Goal: Task Accomplishment & Management: Complete application form

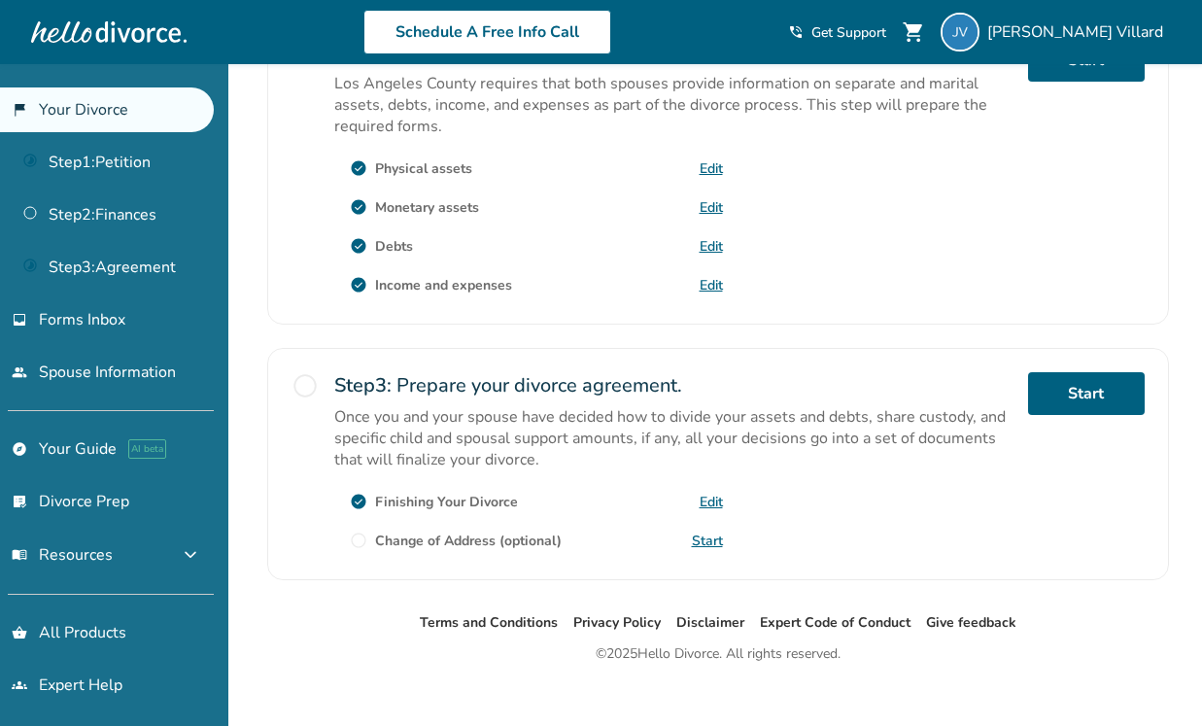
scroll to position [652, 0]
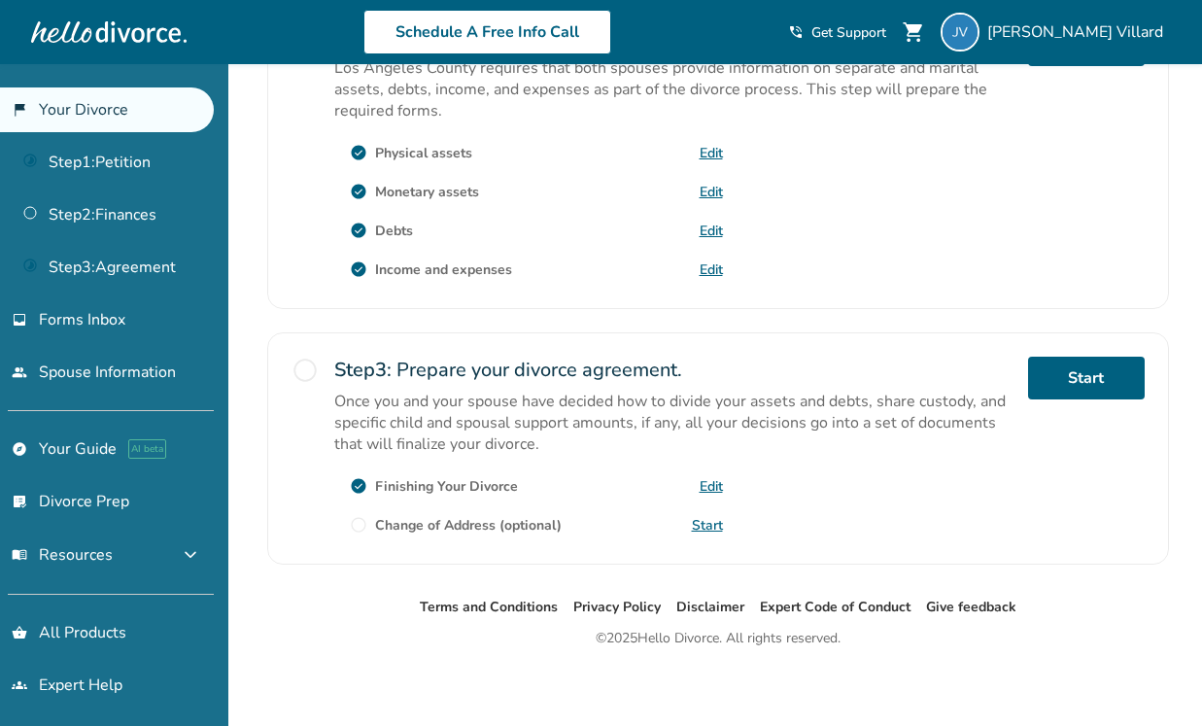
click at [706, 479] on link "Edit" at bounding box center [711, 486] width 23 height 18
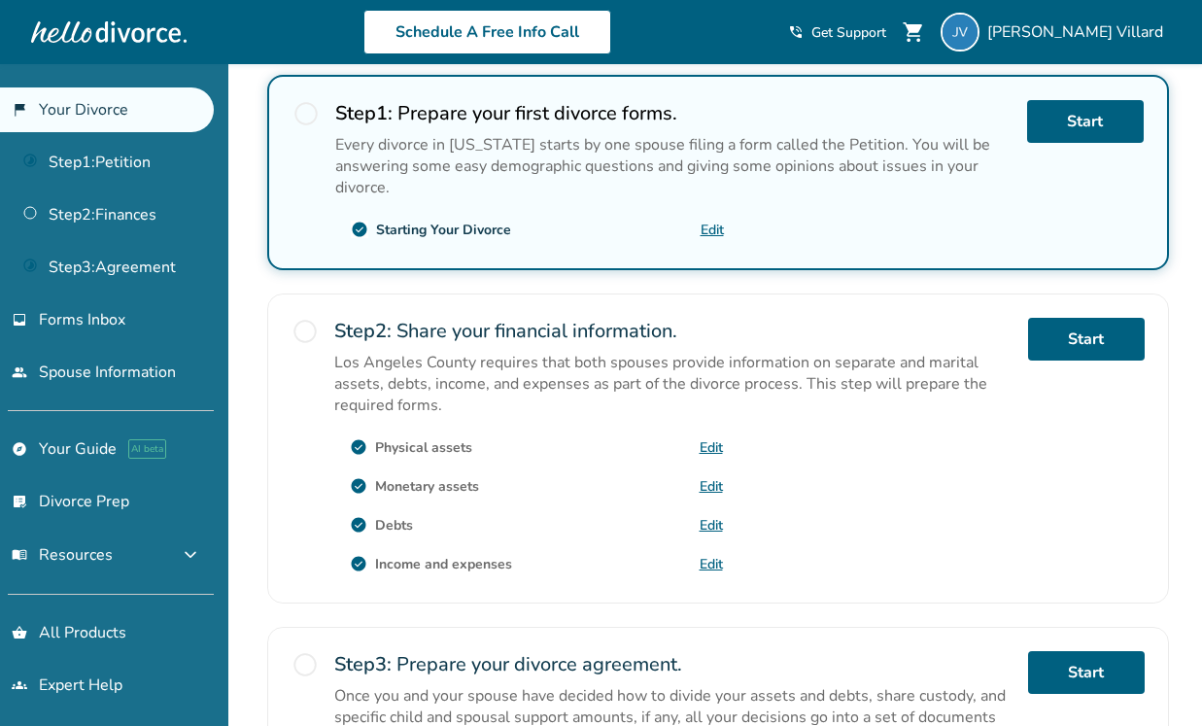
scroll to position [356, 0]
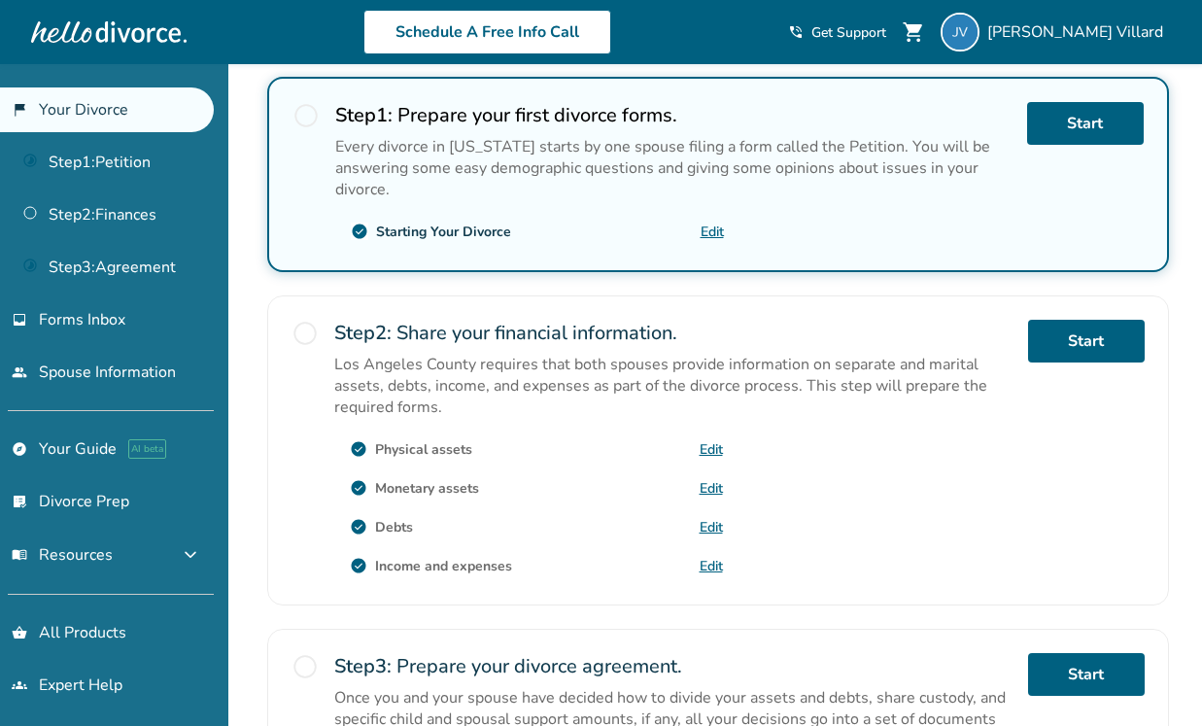
click at [709, 558] on link "Edit" at bounding box center [711, 566] width 23 height 18
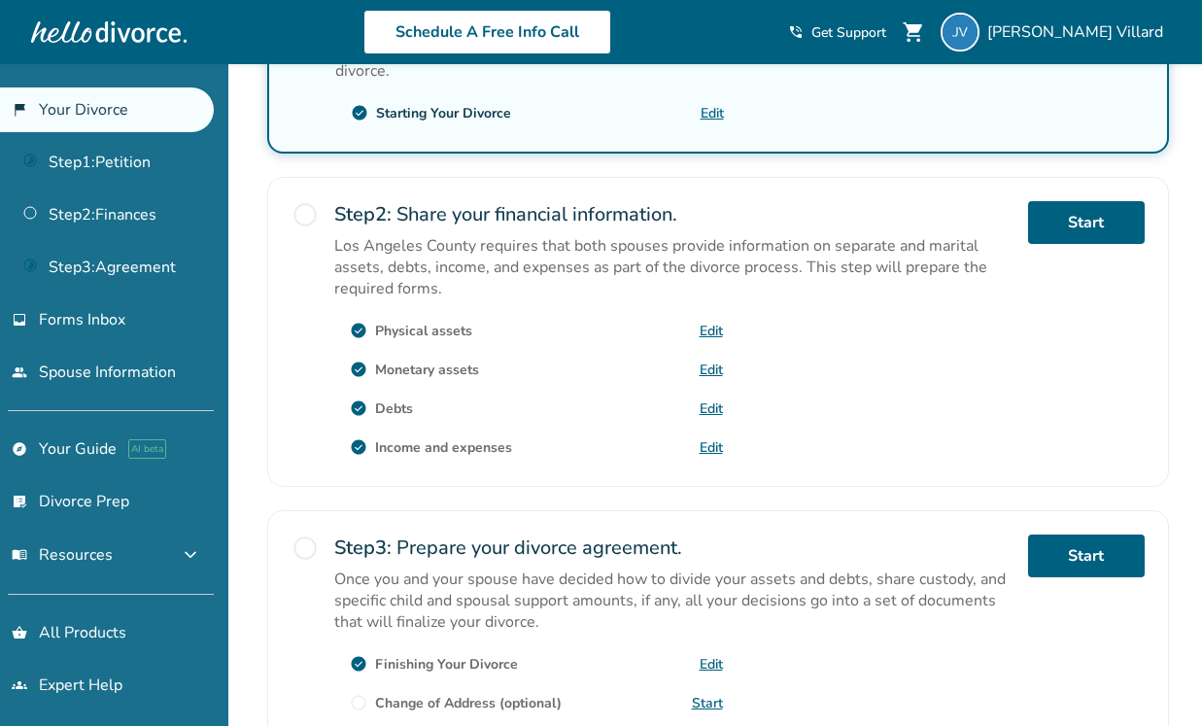
scroll to position [652, 0]
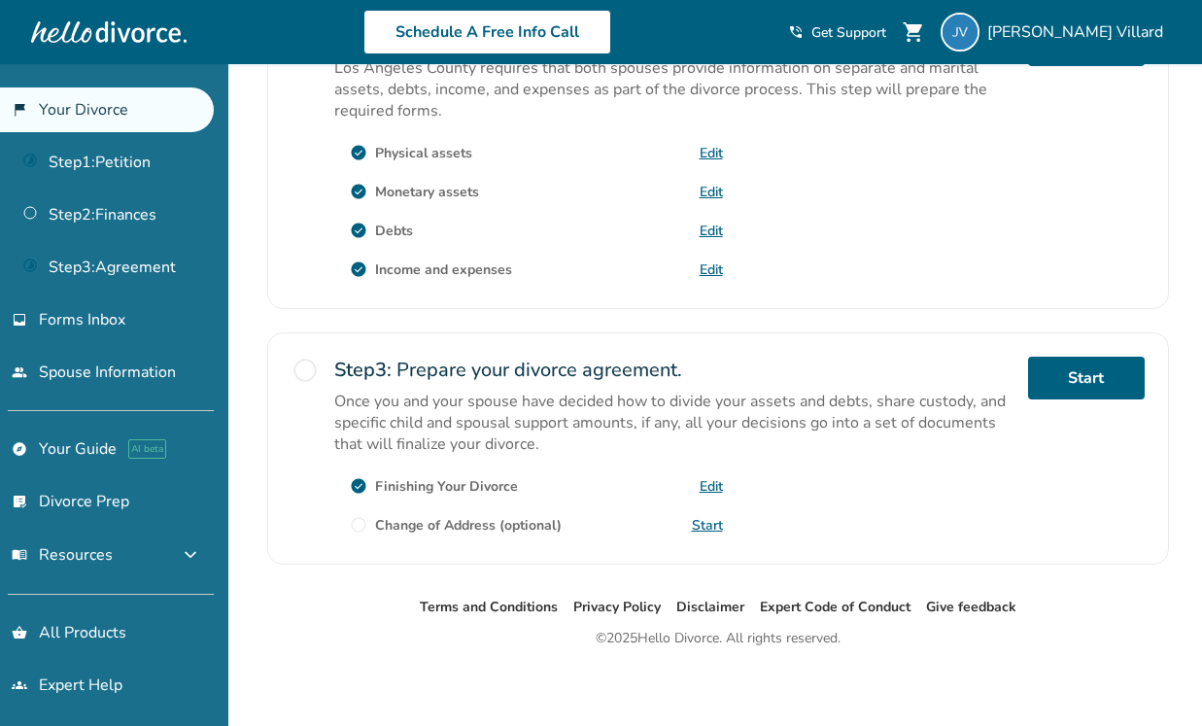
click at [711, 517] on link "Start" at bounding box center [707, 525] width 31 height 18
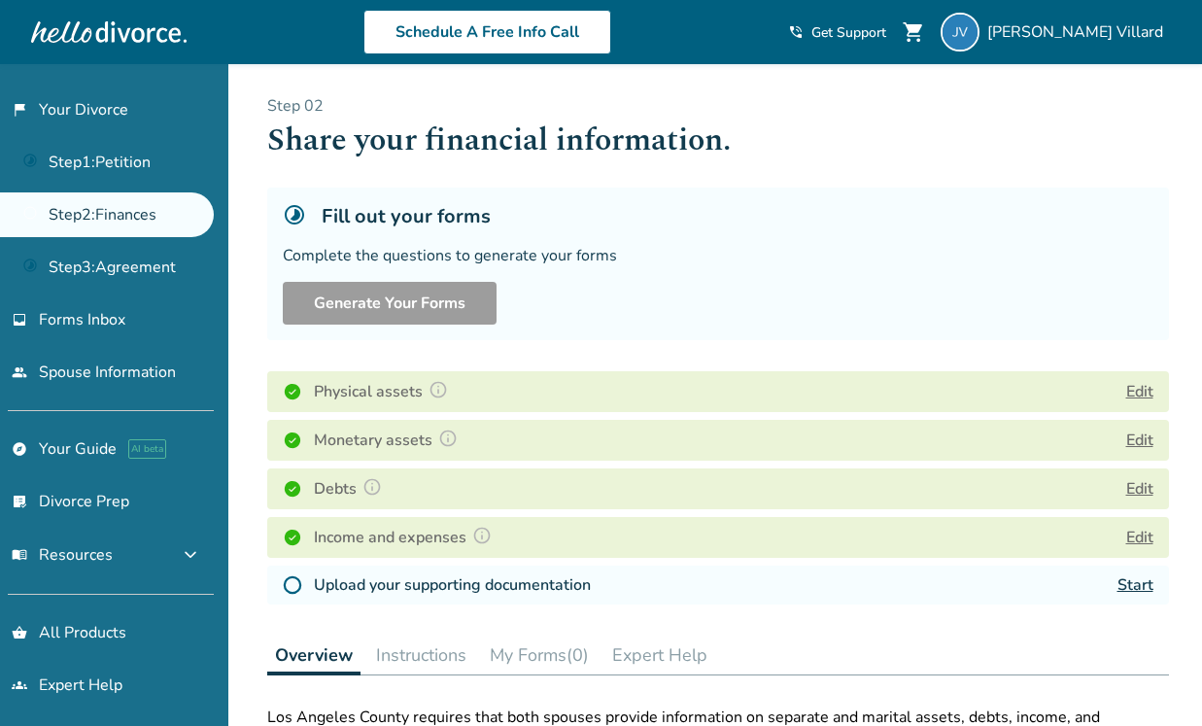
click at [1134, 577] on link "Start" at bounding box center [1135, 584] width 36 height 21
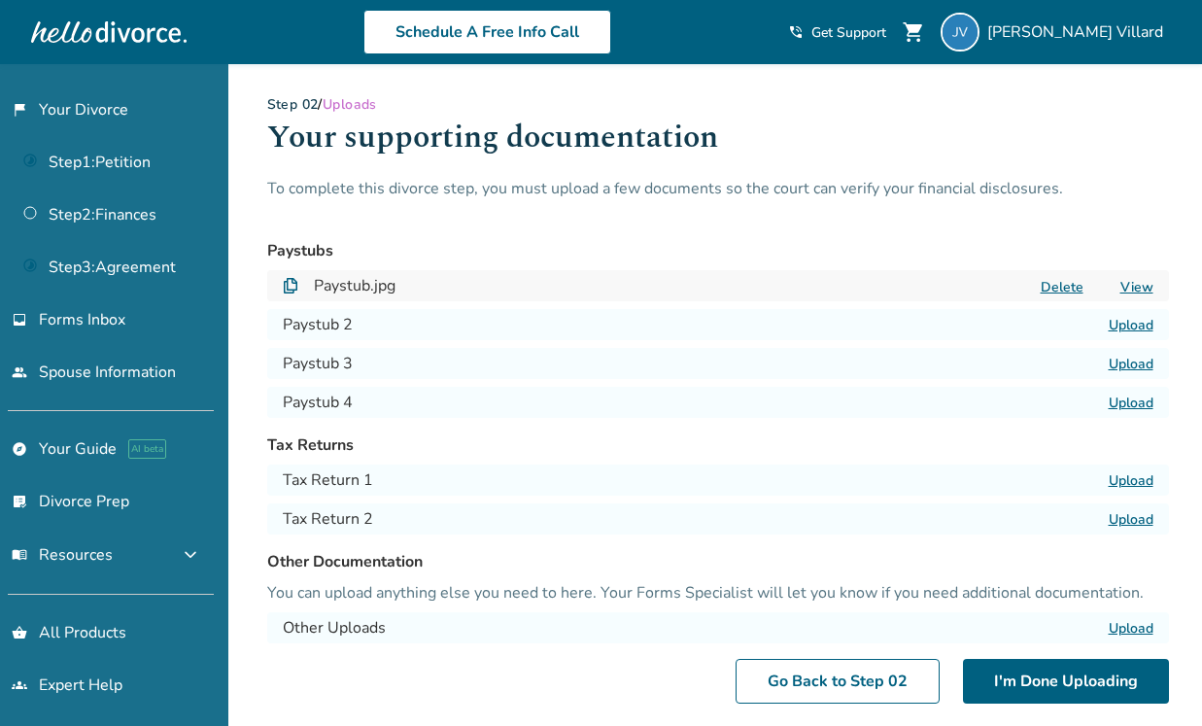
click at [1118, 480] on label "Upload" at bounding box center [1131, 480] width 45 height 18
click at [0, 0] on input "Upload" at bounding box center [0, 0] width 0 height 0
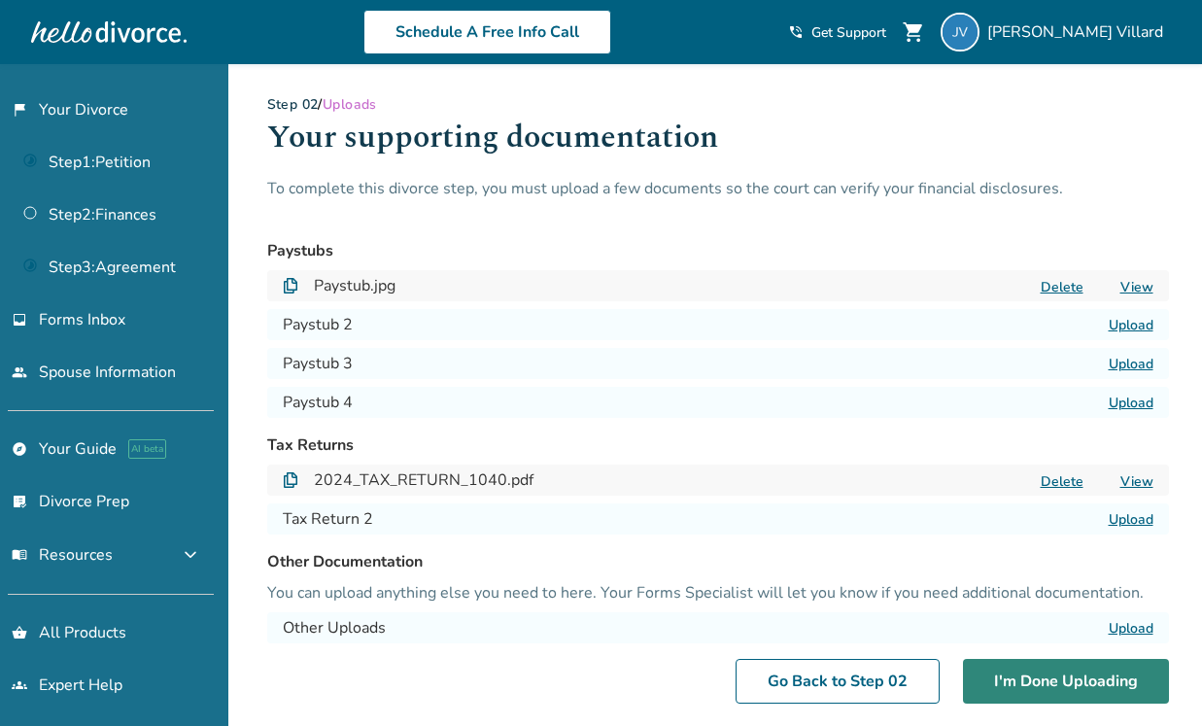
click at [1016, 683] on button "I'm Done Uploading" at bounding box center [1066, 681] width 206 height 45
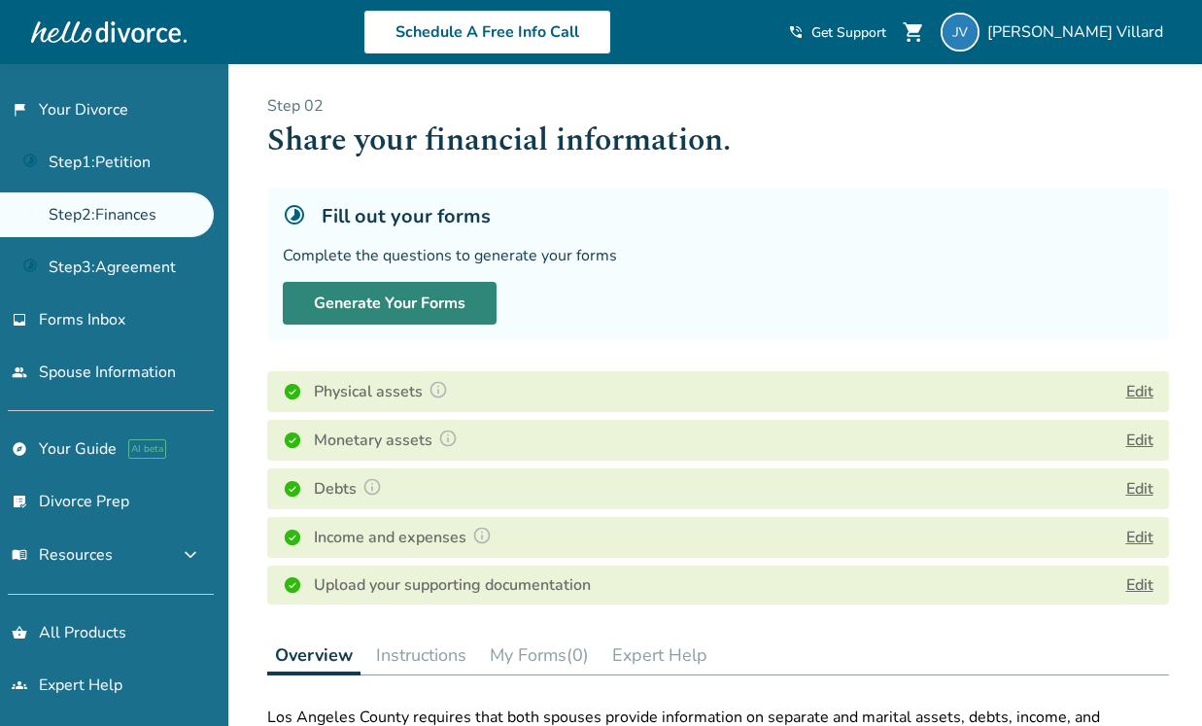
click at [437, 311] on button "Generate Your Forms" at bounding box center [390, 303] width 214 height 43
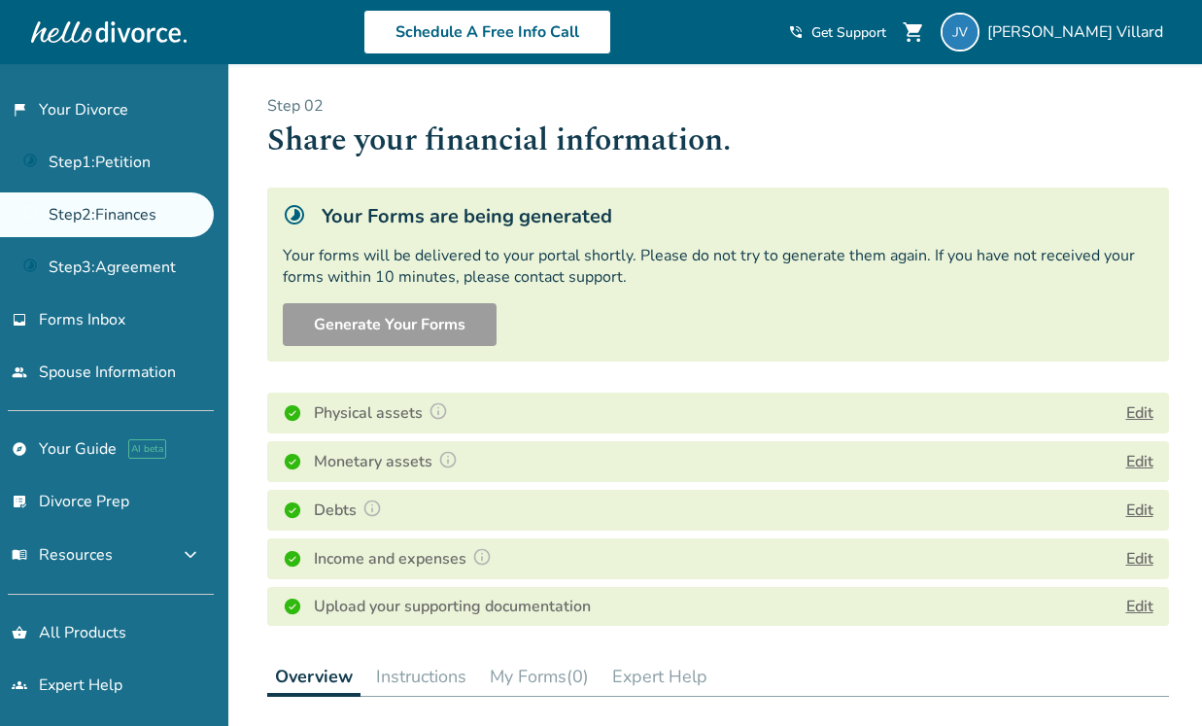
click at [170, 221] on link "Step 2 : Finances" at bounding box center [107, 214] width 214 height 45
click at [1063, 27] on span "[PERSON_NAME]" at bounding box center [1079, 31] width 184 height 21
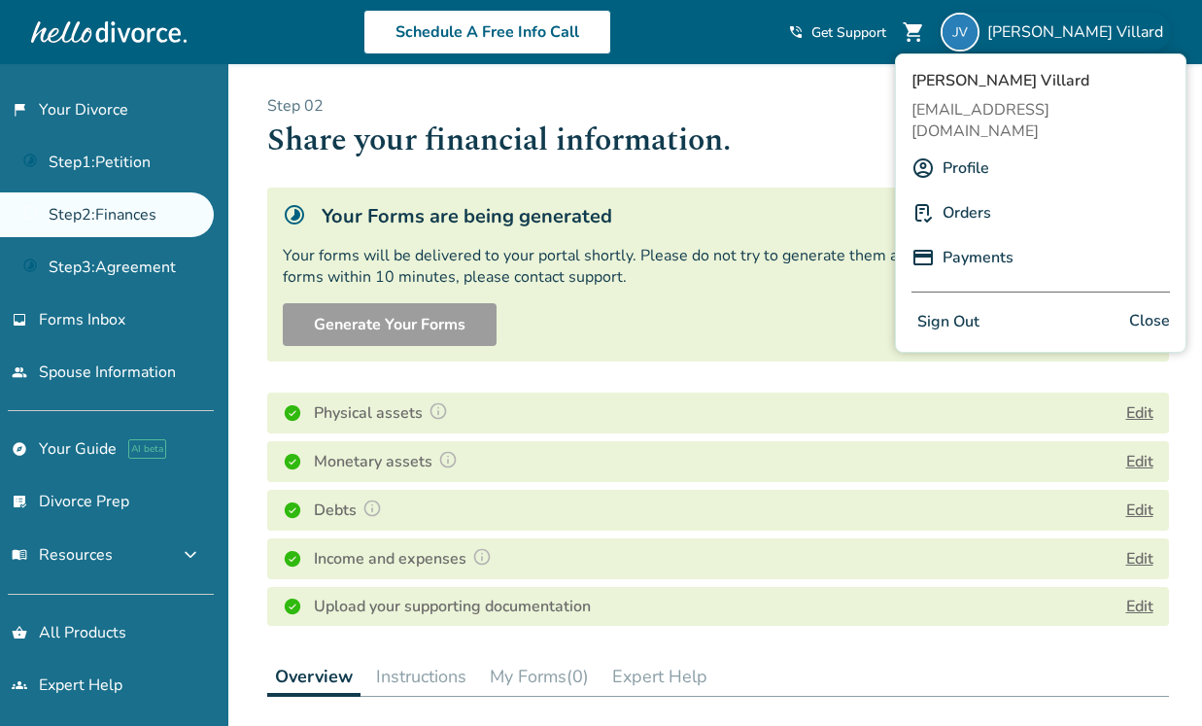
click at [740, 122] on h1 "Share your financial information." at bounding box center [718, 141] width 902 height 48
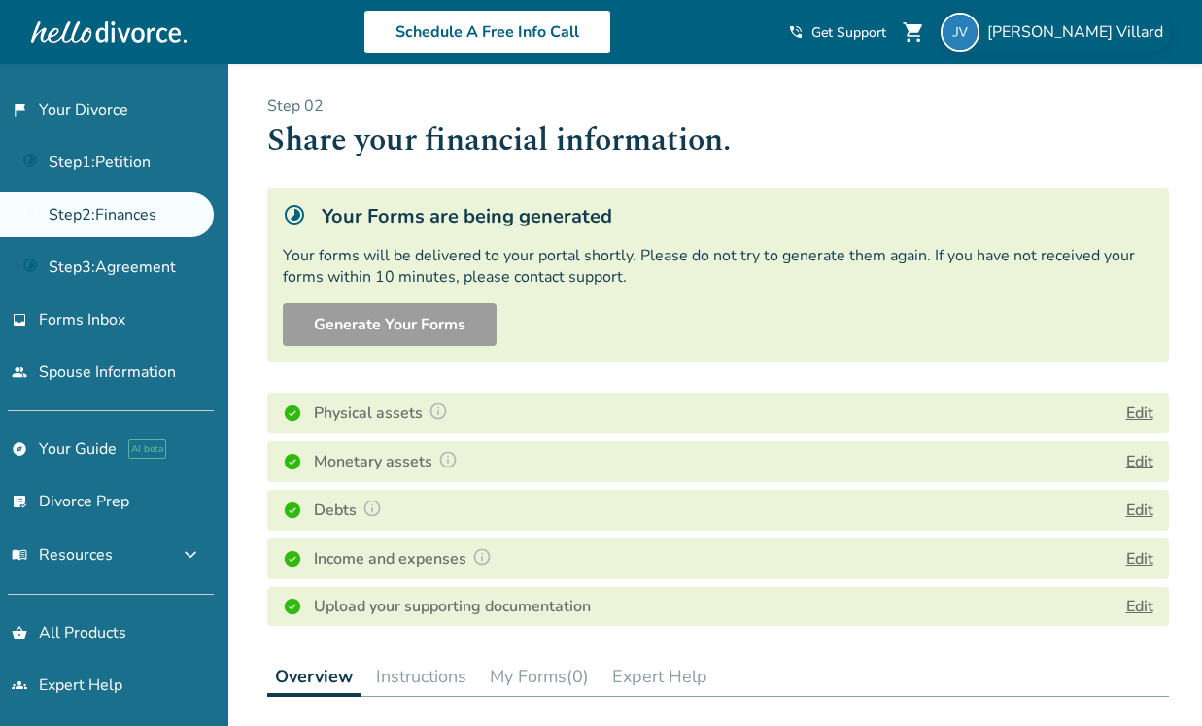
click at [979, 32] on img at bounding box center [960, 32] width 39 height 39
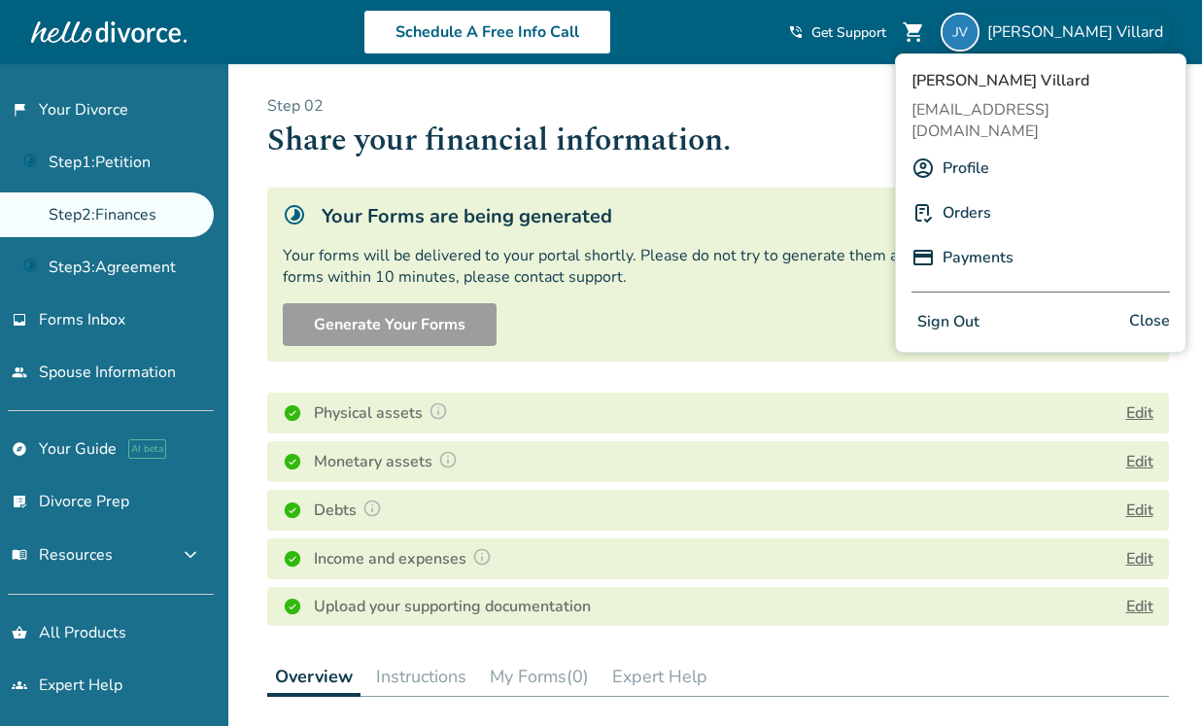
click at [853, 56] on div "Schedule A Free Info Call [PERSON_NAME] shopping_cart phone_in_talk Get Support…" at bounding box center [601, 32] width 1171 height 76
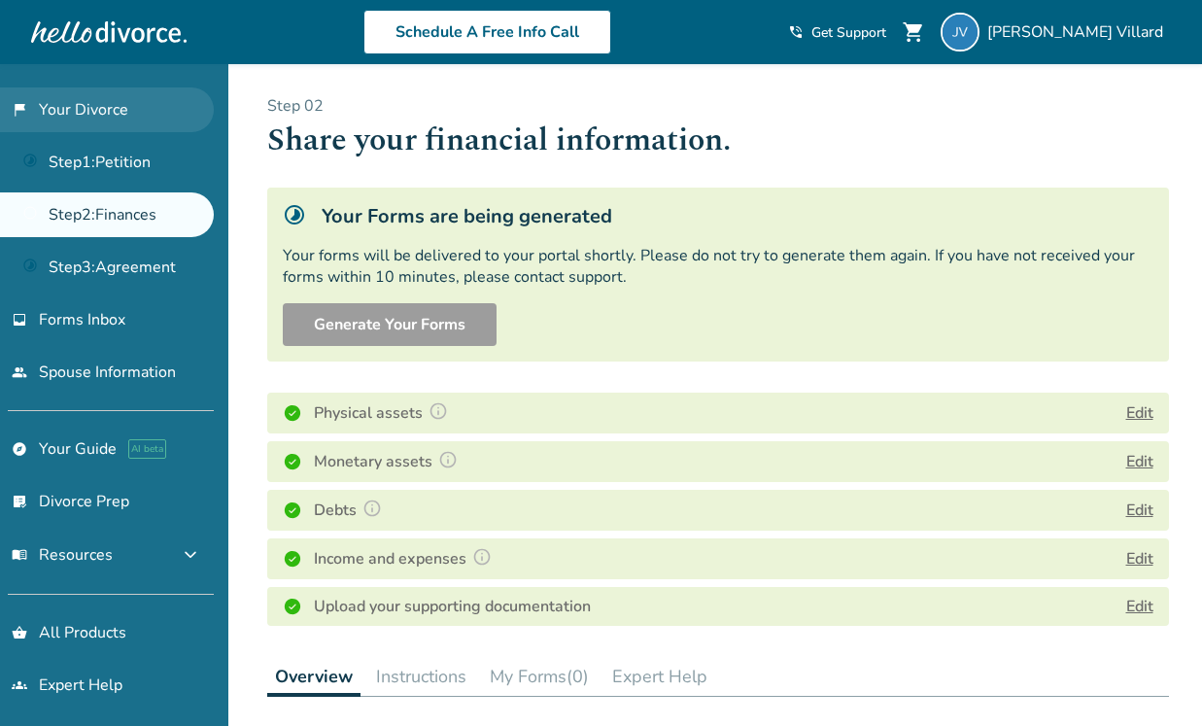
drag, startPoint x: 107, startPoint y: 113, endPoint x: 117, endPoint y: 116, distance: 10.1
click at [70, 105] on link "flag_2 Your Divorce" at bounding box center [107, 109] width 214 height 45
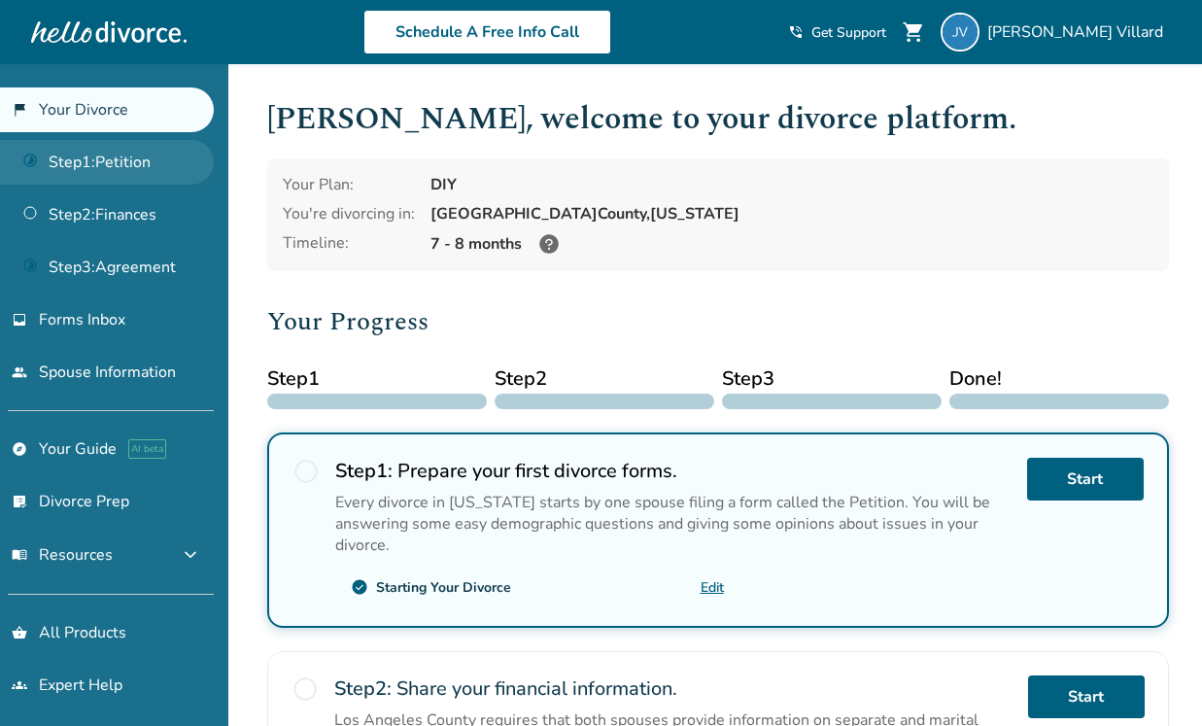
click at [101, 161] on link "Step 1 : Petition" at bounding box center [107, 162] width 214 height 45
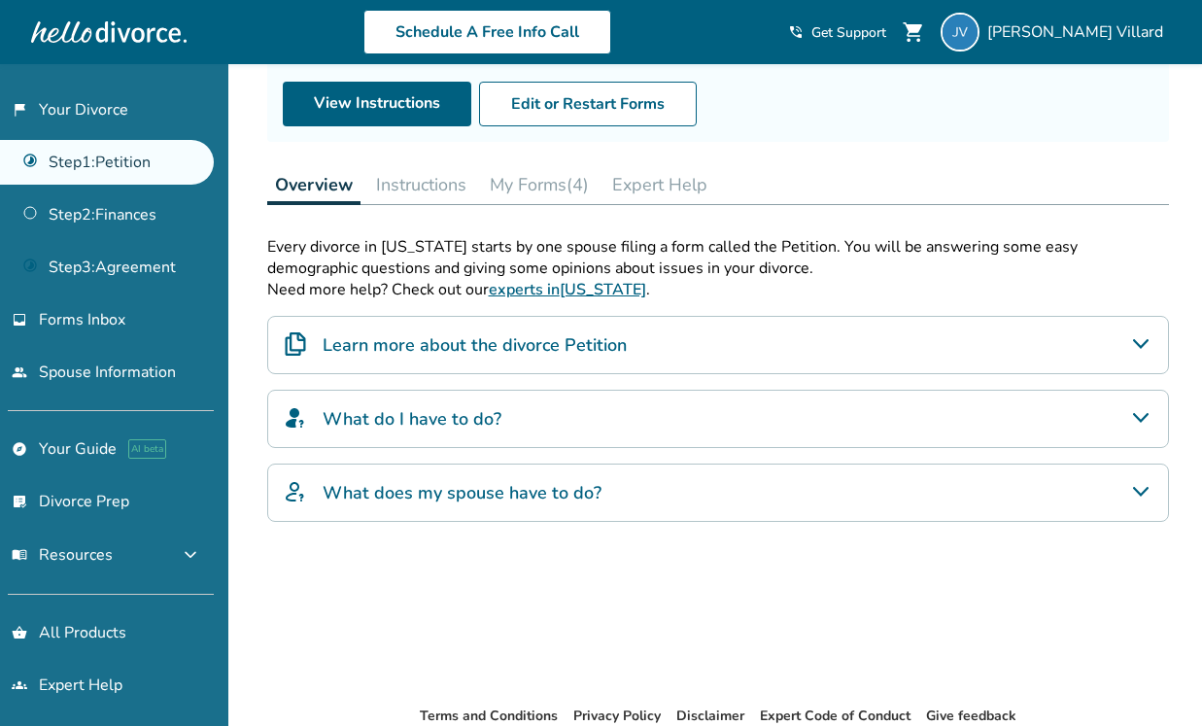
scroll to position [314, 0]
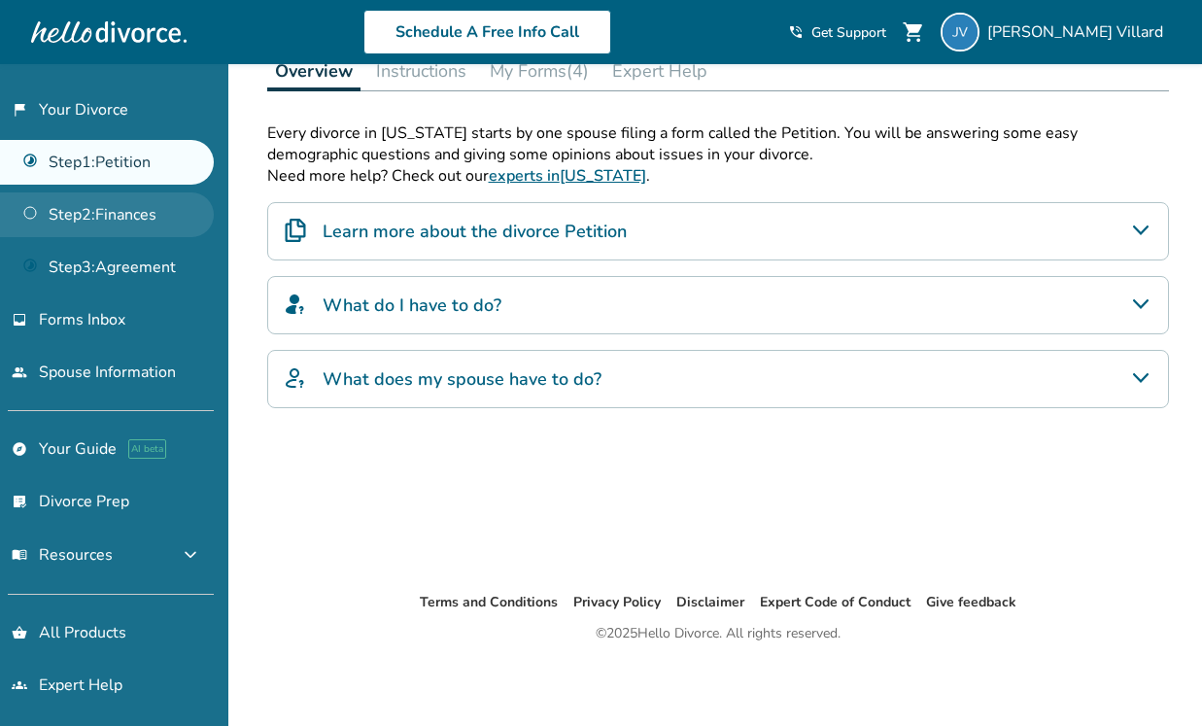
click at [107, 214] on link "Step 2 : Finances" at bounding box center [107, 214] width 214 height 45
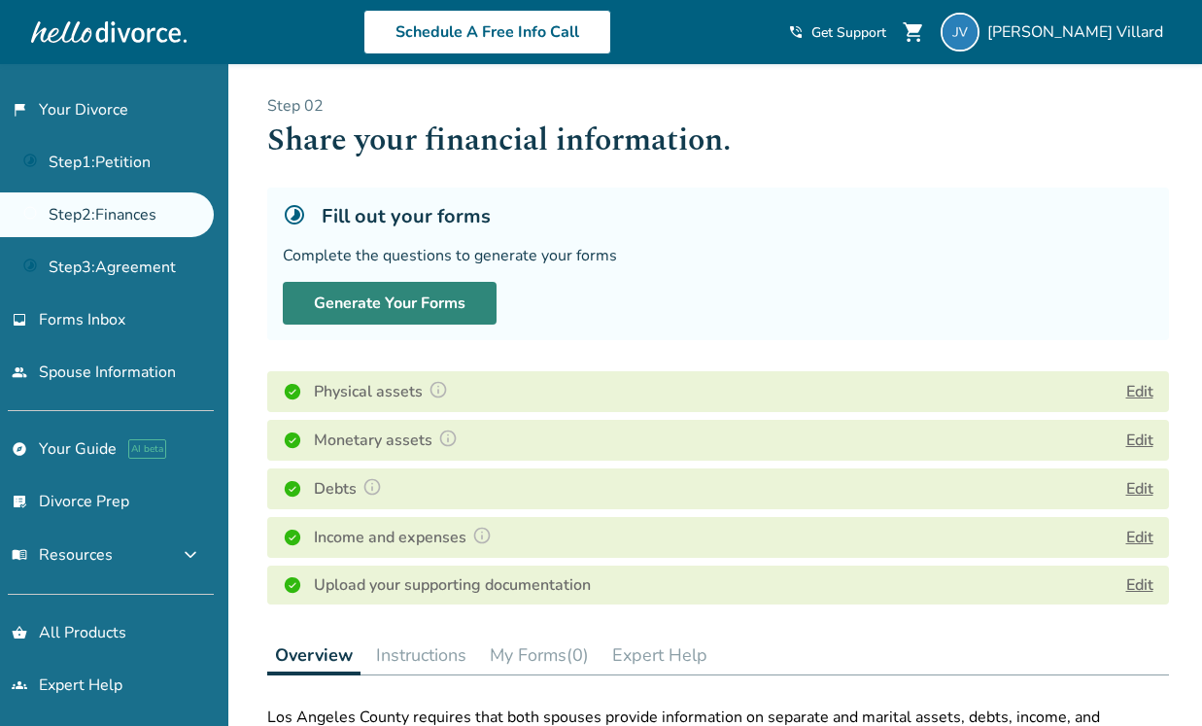
click at [347, 305] on button "Generate Your Forms" at bounding box center [390, 303] width 214 height 43
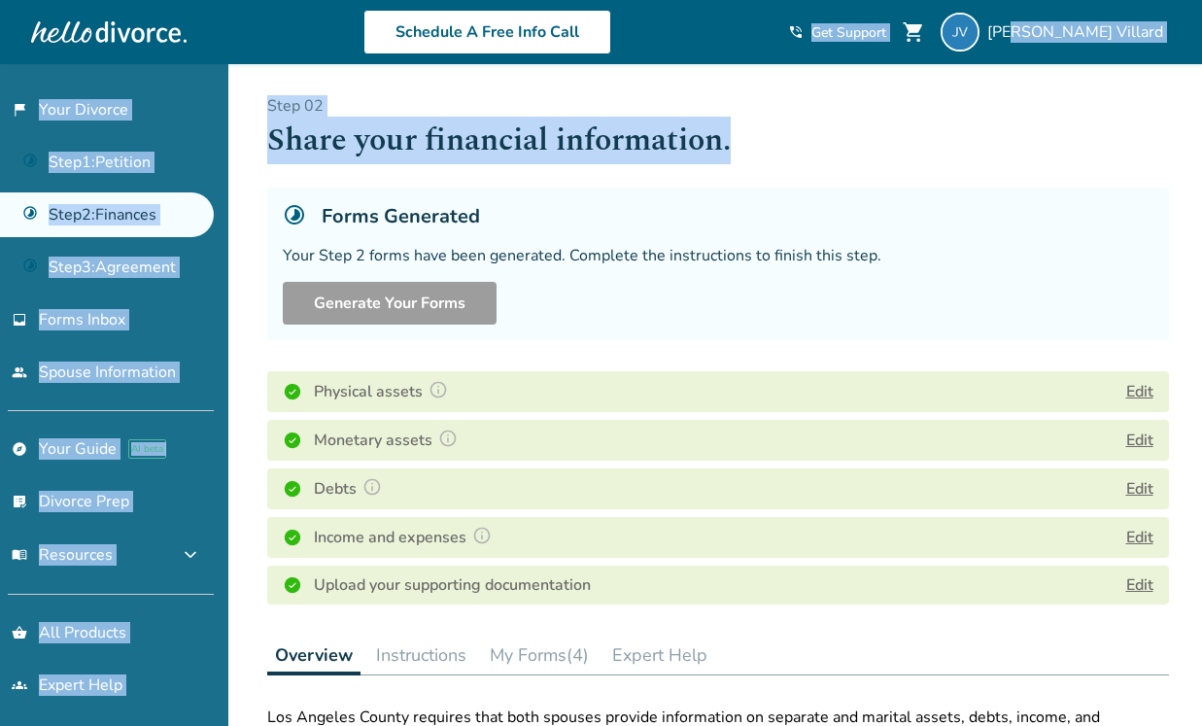
drag, startPoint x: 1046, startPoint y: 31, endPoint x: 1020, endPoint y: 139, distance: 110.8
click at [1020, 139] on body "Schedule A Free Info Call [PERSON_NAME] shopping_cart phone_in_talk Get Support…" at bounding box center [601, 661] width 1202 height 1322
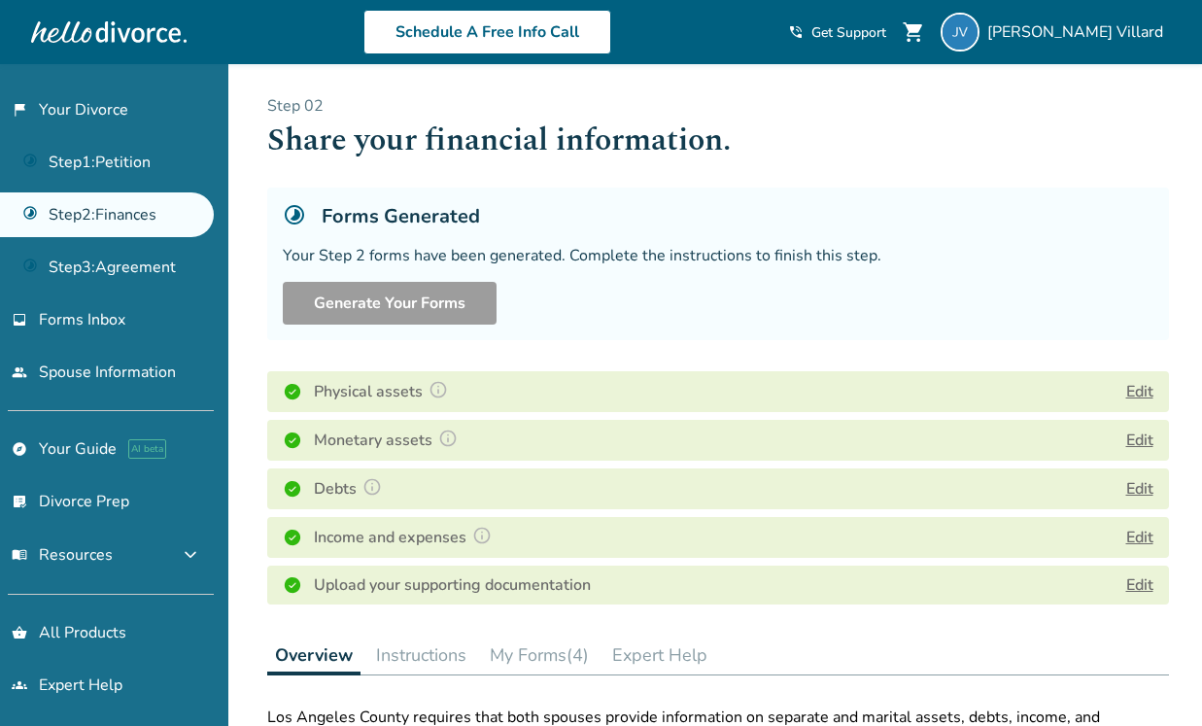
click at [1015, 189] on div "Forms Generated Your Step 2 forms have been generated. Complete the instruction…" at bounding box center [718, 264] width 902 height 153
click at [132, 217] on link "Step 2 : Finances" at bounding box center [107, 214] width 214 height 45
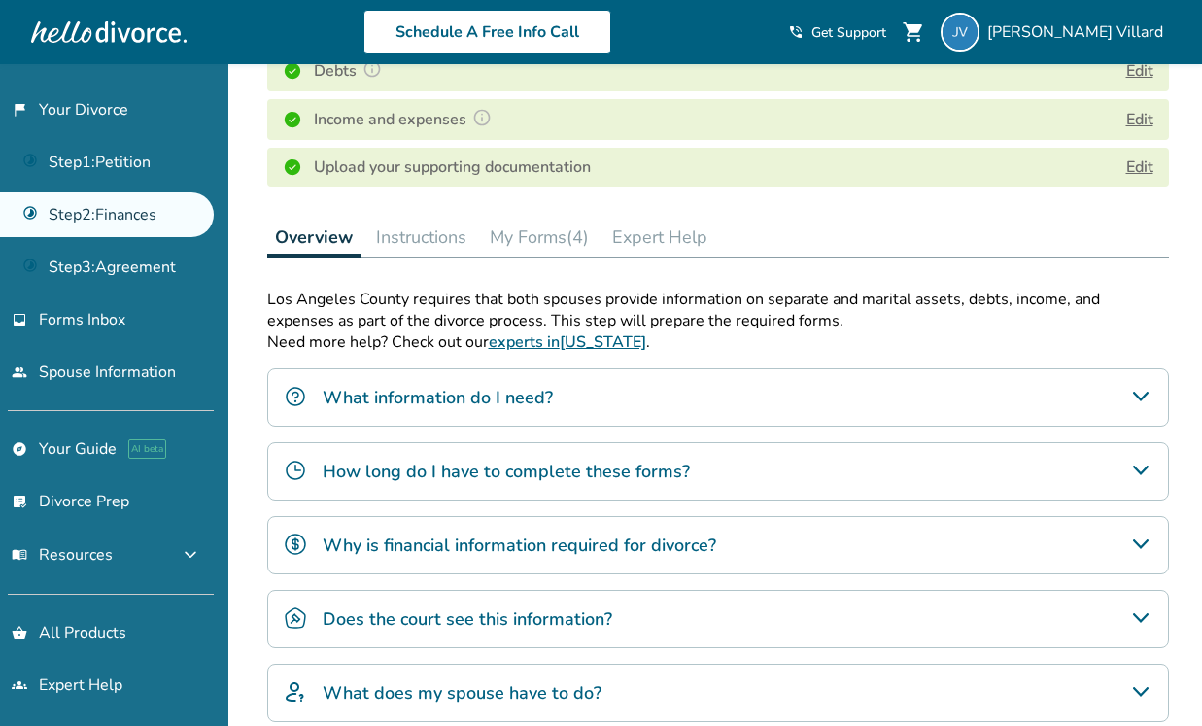
scroll to position [425, 0]
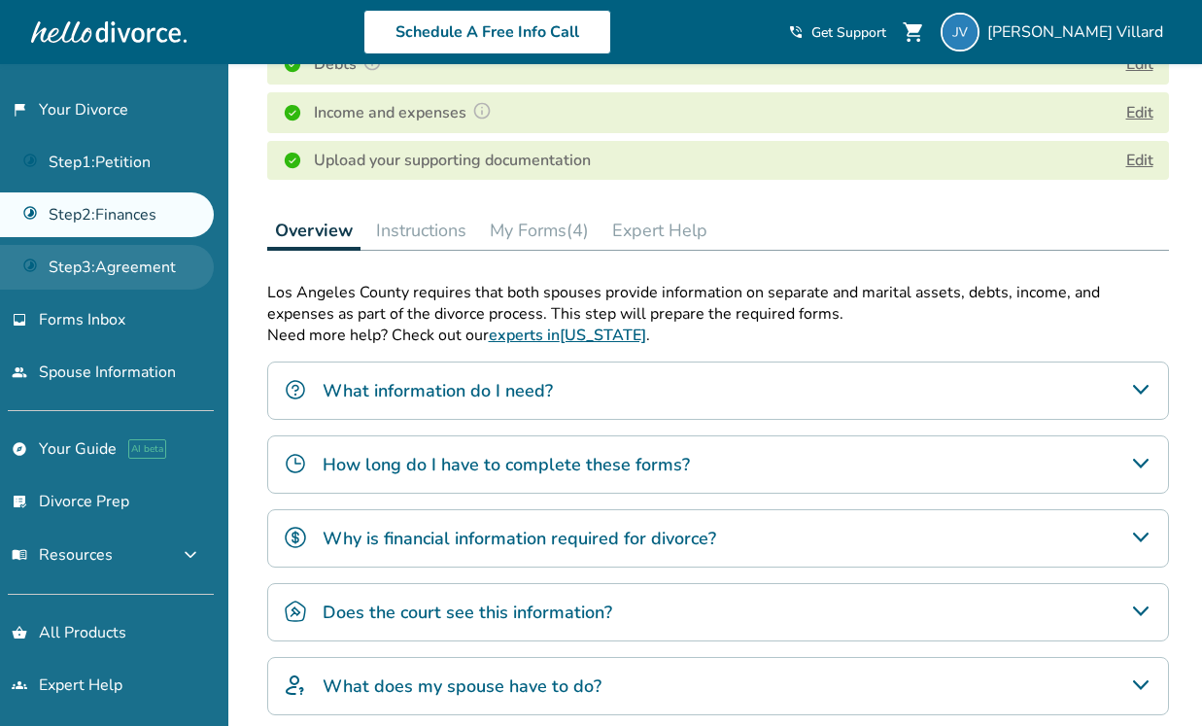
click at [152, 269] on link "Step 3 : Agreement" at bounding box center [107, 267] width 214 height 45
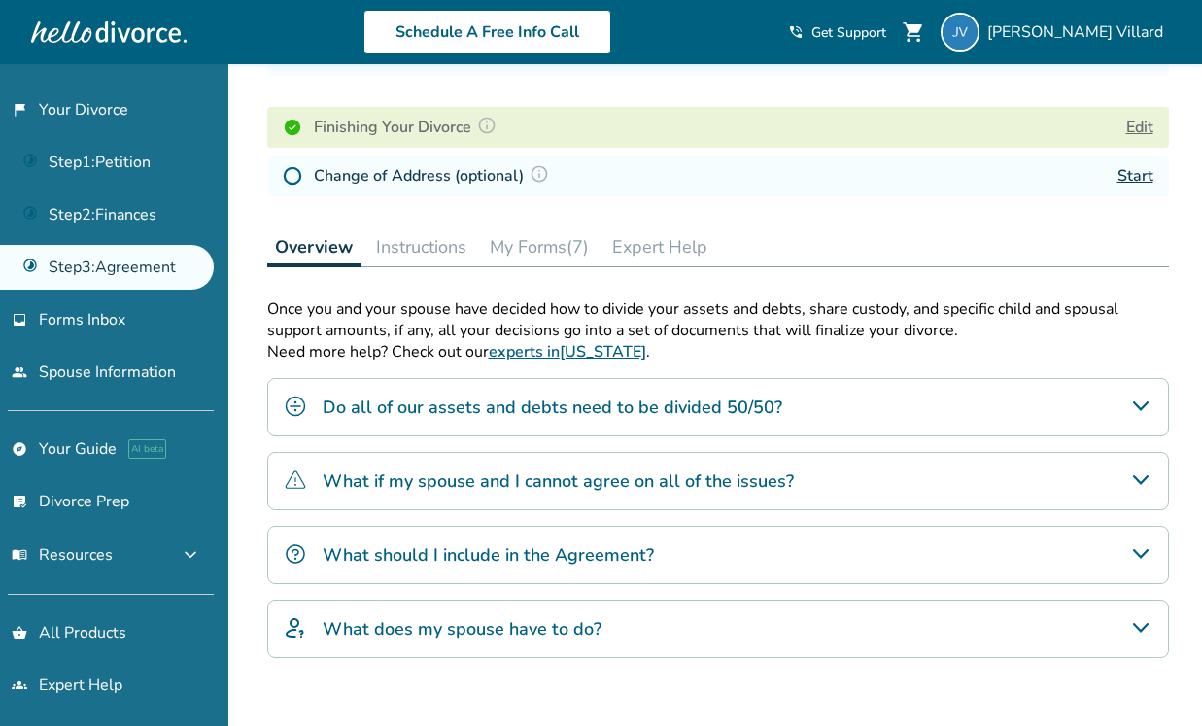
scroll to position [262, 0]
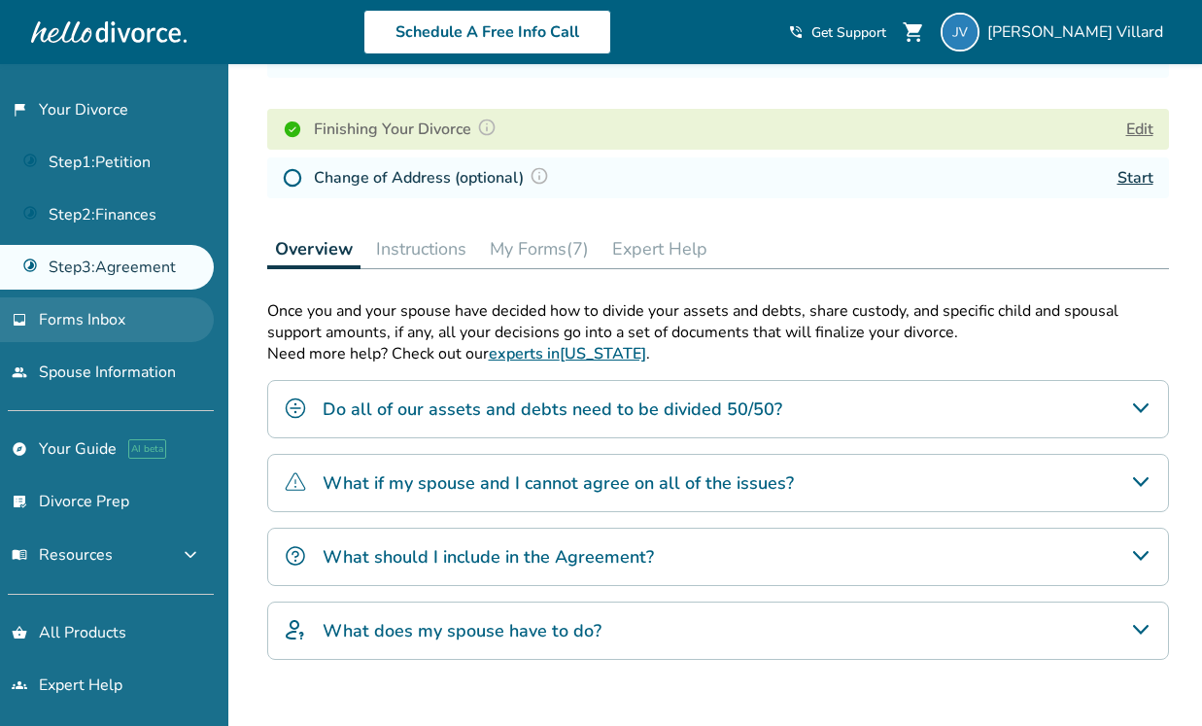
click at [50, 311] on span "Forms Inbox" at bounding box center [82, 319] width 86 height 21
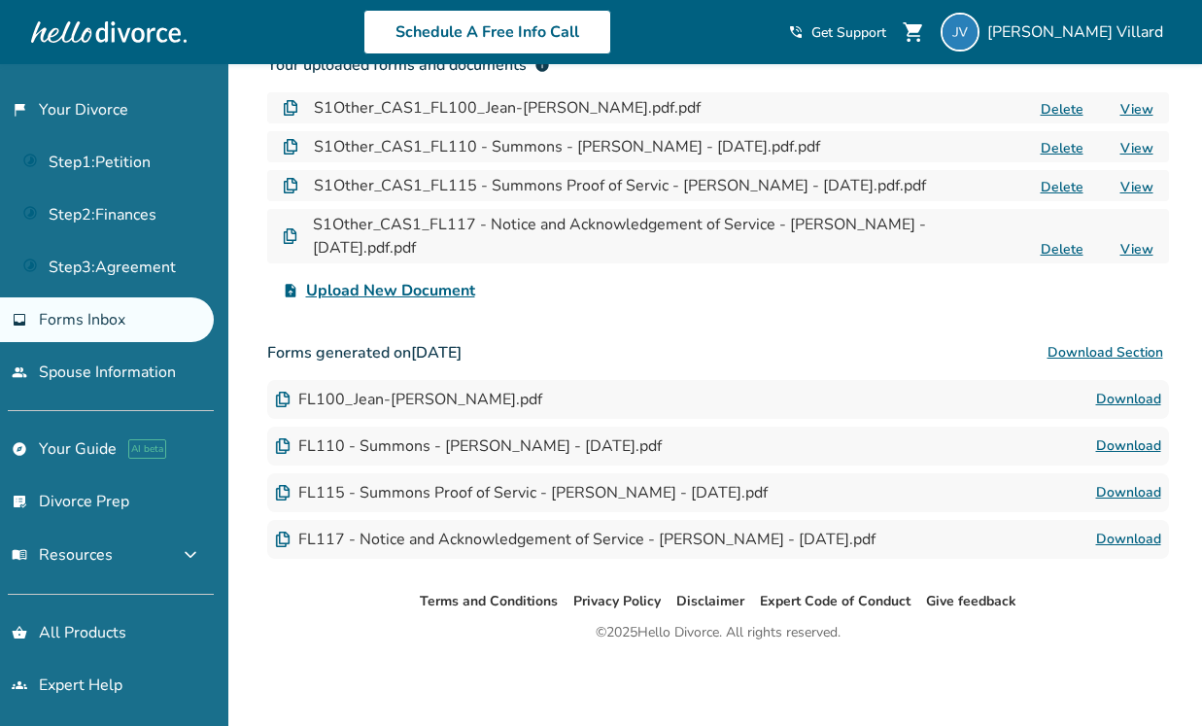
scroll to position [230, 0]
click at [80, 260] on link "Step 3 : Agreement" at bounding box center [107, 267] width 214 height 45
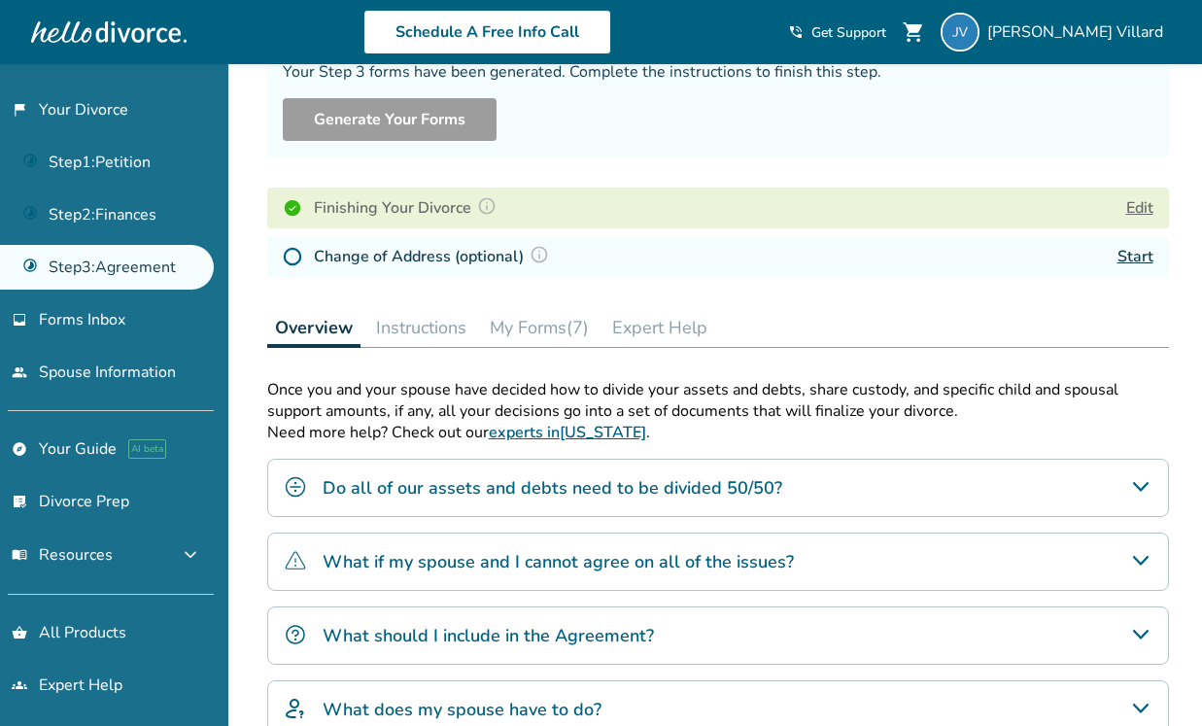
scroll to position [440, 0]
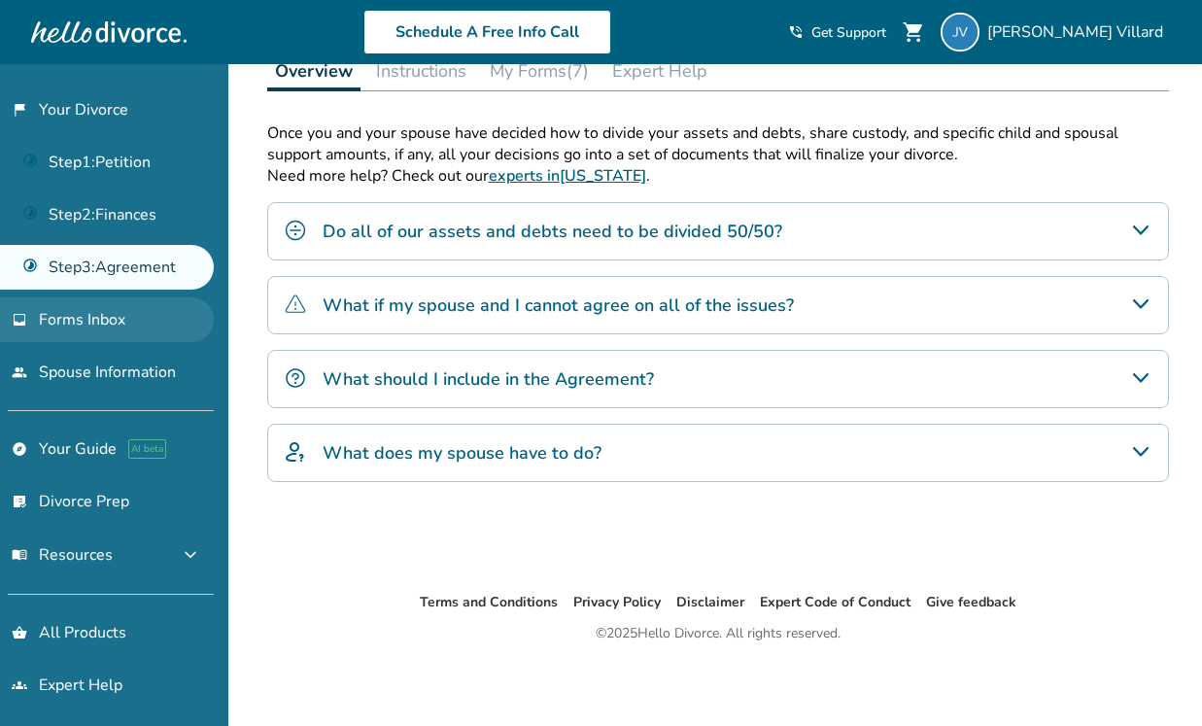
click at [100, 331] on link "inbox Forms Inbox" at bounding box center [107, 319] width 214 height 45
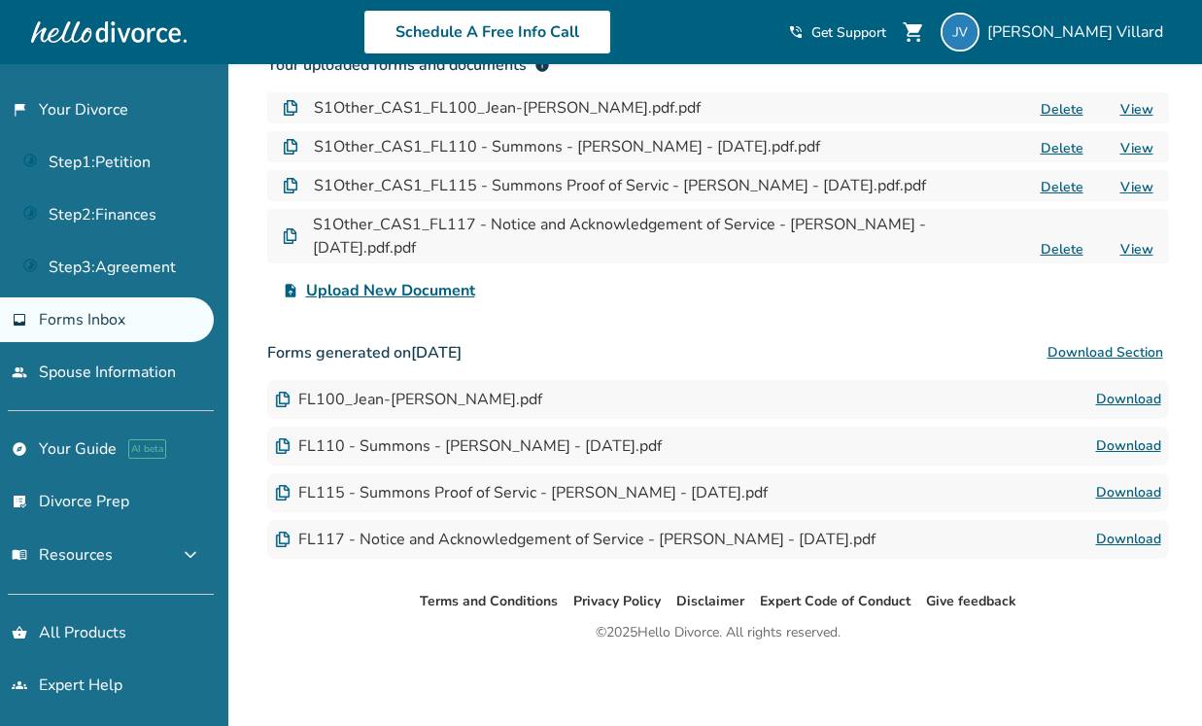
scroll to position [230, 0]
click at [1099, 353] on button "Download Section" at bounding box center [1105, 352] width 127 height 39
click at [143, 264] on link "Step 3 : Agreement" at bounding box center [107, 267] width 214 height 45
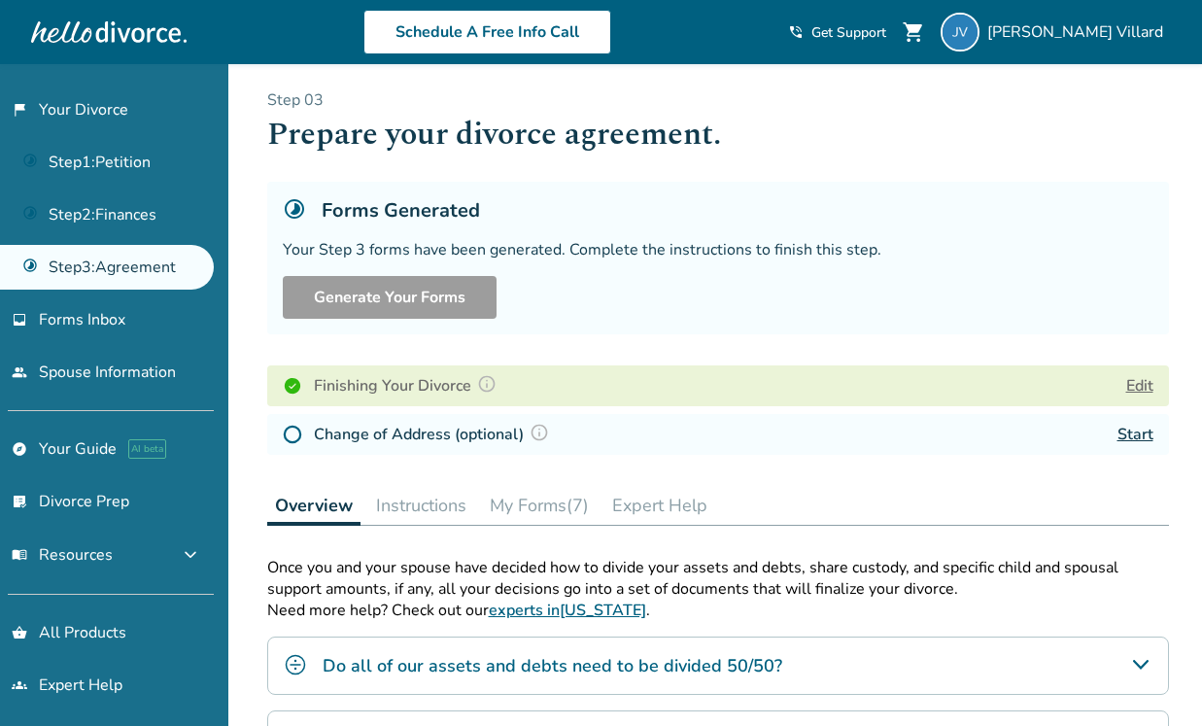
scroll to position [440, 0]
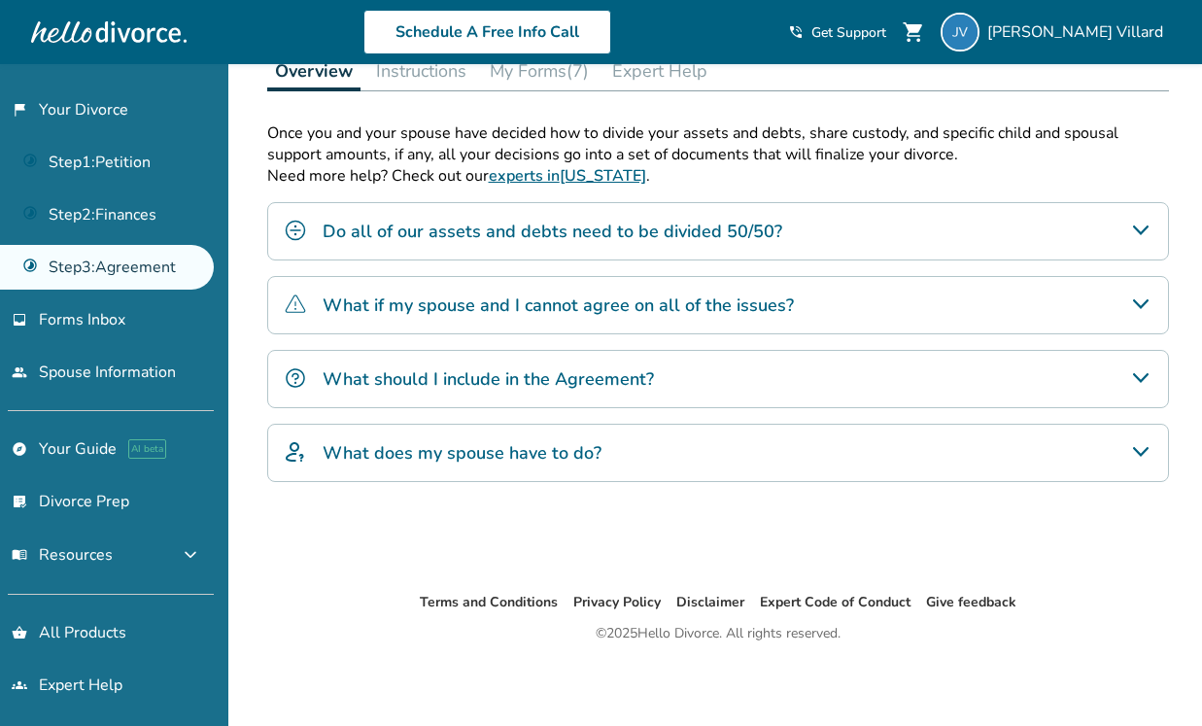
click at [456, 231] on h4 "Do all of our assets and debts need to be divided 50/50?" at bounding box center [553, 231] width 460 height 25
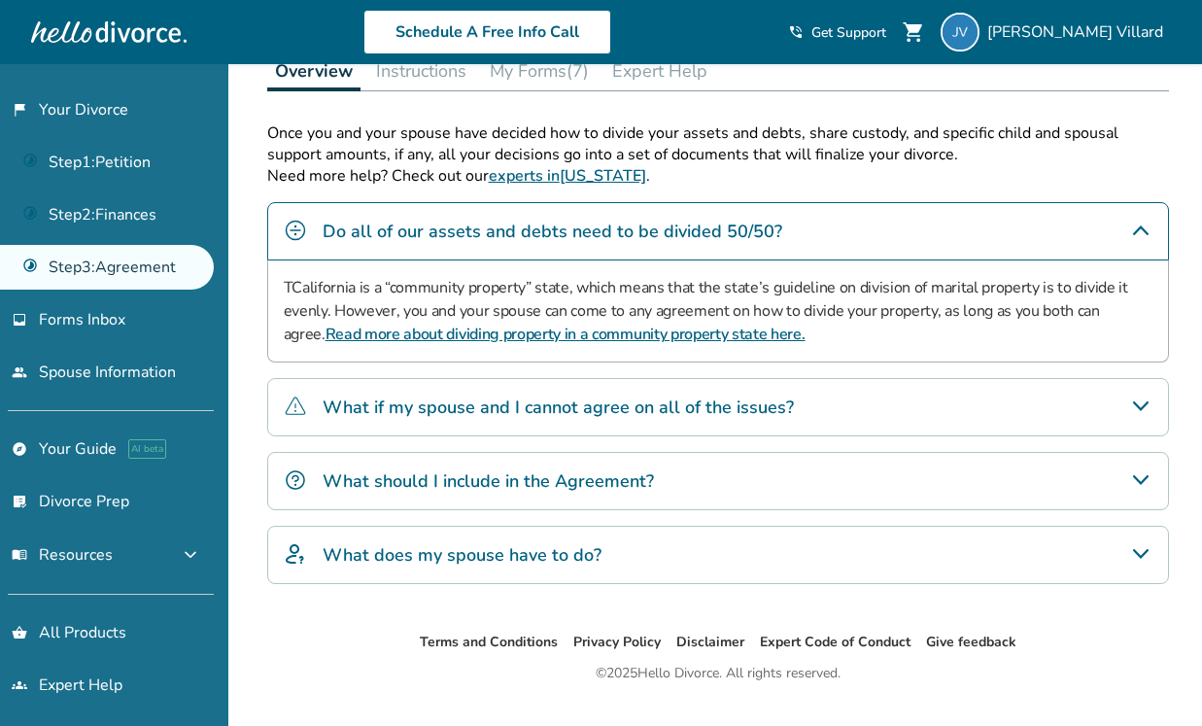
click at [463, 395] on h4 "What if my spouse and I cannot agree on all of the issues?" at bounding box center [558, 407] width 471 height 25
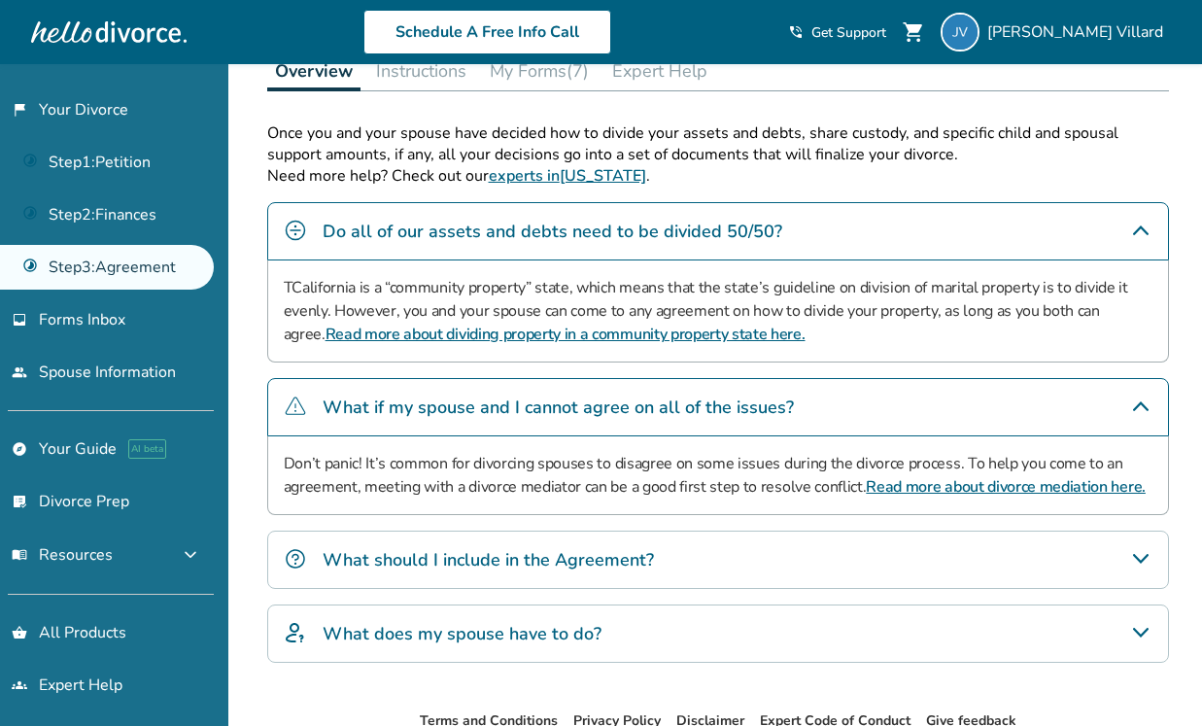
click at [455, 547] on h4 "What should I include in the Agreement?" at bounding box center [488, 559] width 331 height 25
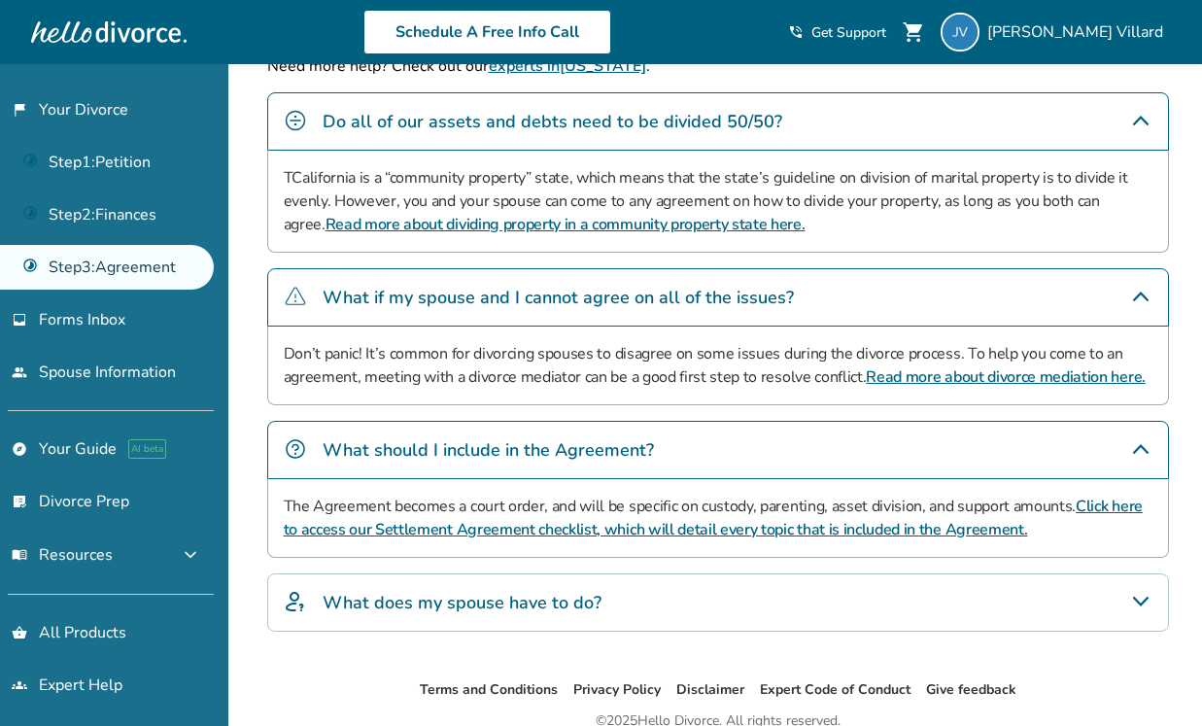
scroll to position [570, 0]
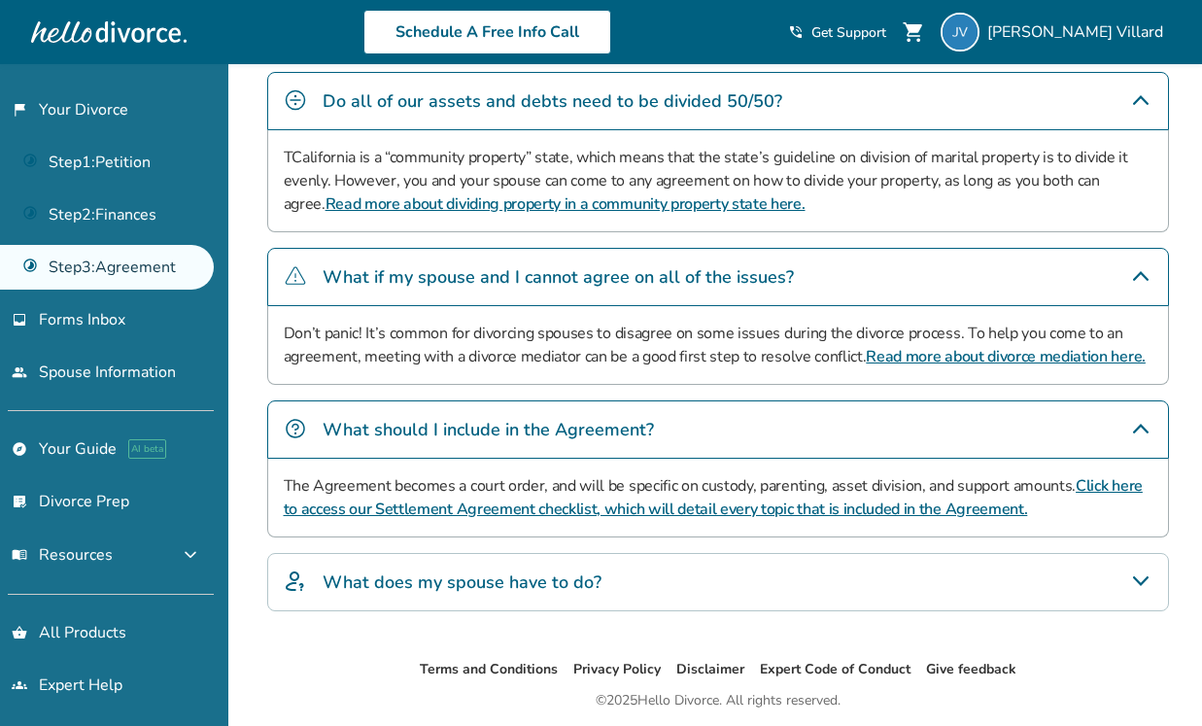
click at [469, 579] on h4 "What does my spouse have to do?" at bounding box center [462, 581] width 279 height 25
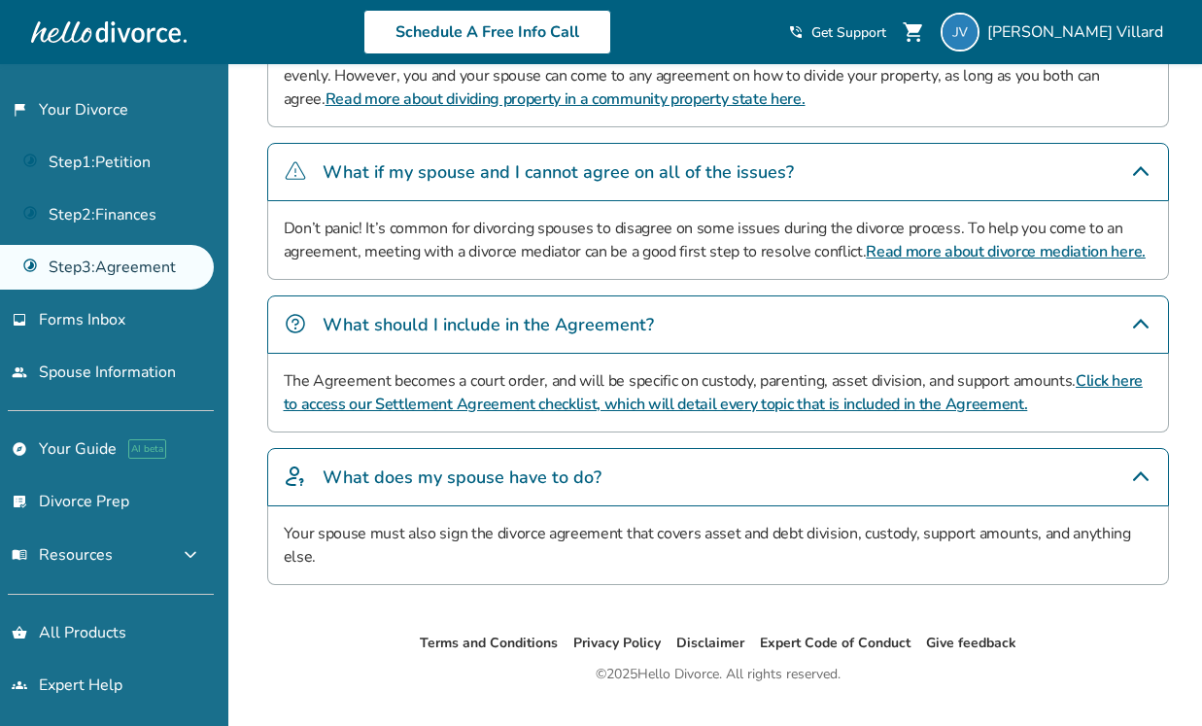
scroll to position [715, 0]
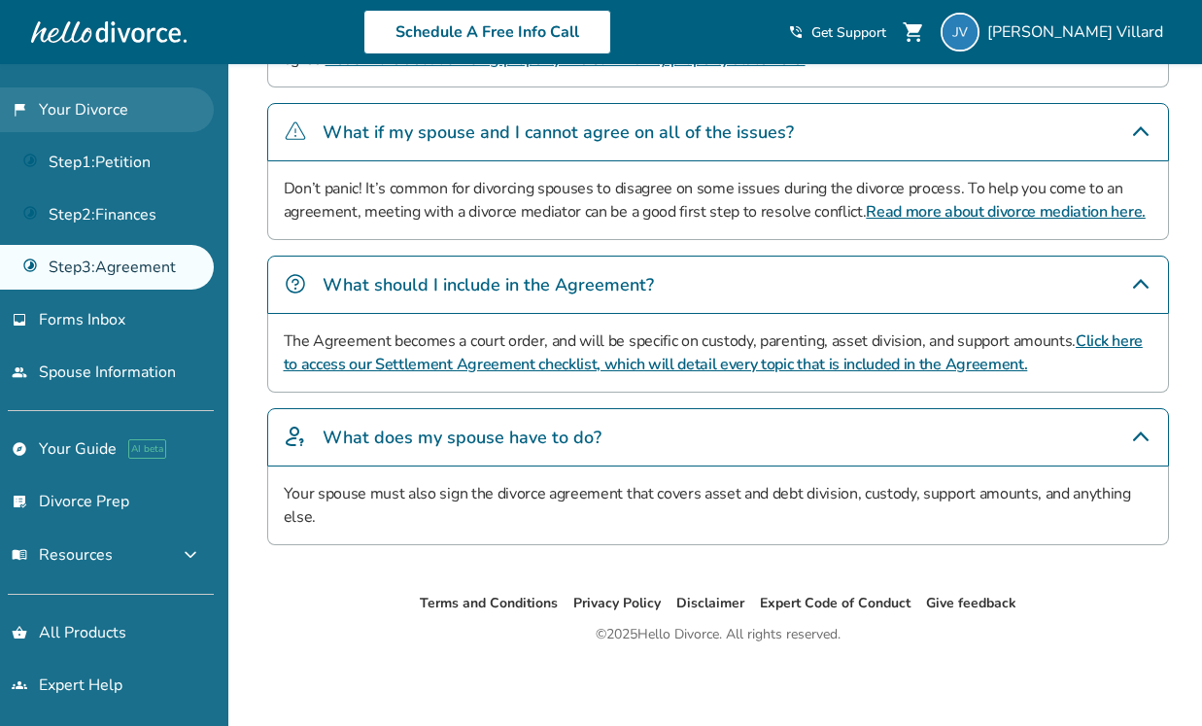
click at [66, 109] on link "flag_2 Your Divorce" at bounding box center [107, 109] width 214 height 45
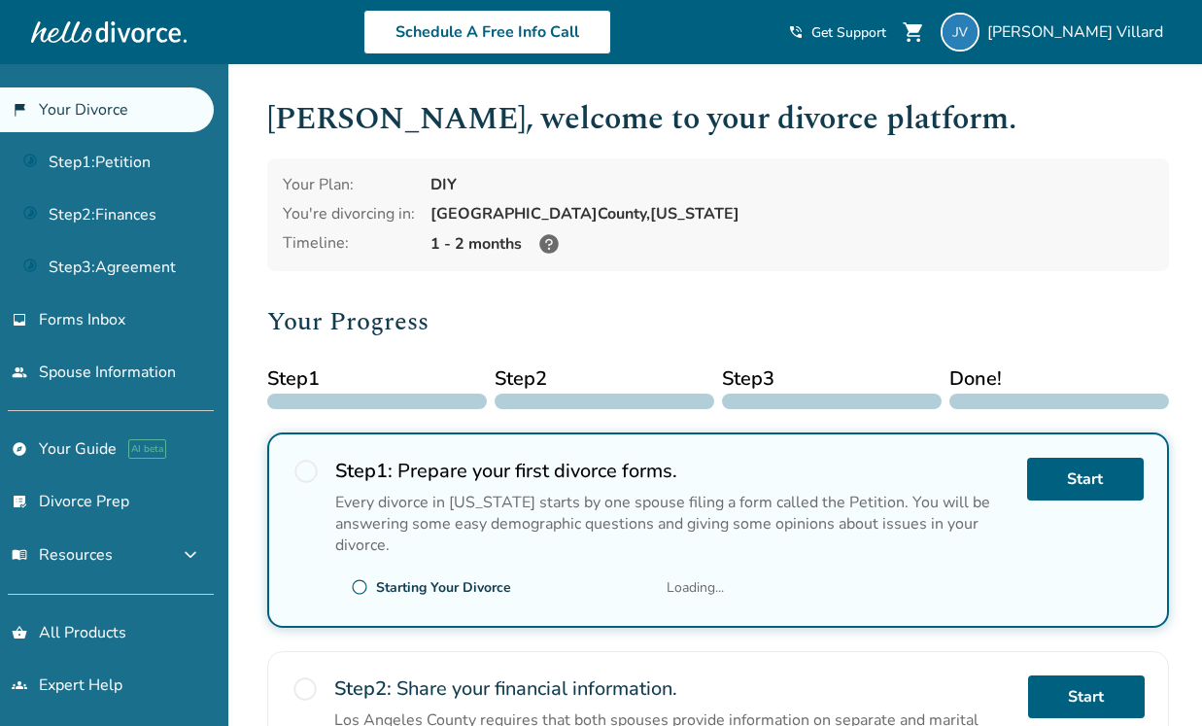
click at [66, 109] on link "flag_2 Your Divorce" at bounding box center [107, 109] width 214 height 45
click at [114, 33] on div at bounding box center [108, 32] width 155 height 39
click at [115, 33] on div at bounding box center [108, 32] width 155 height 39
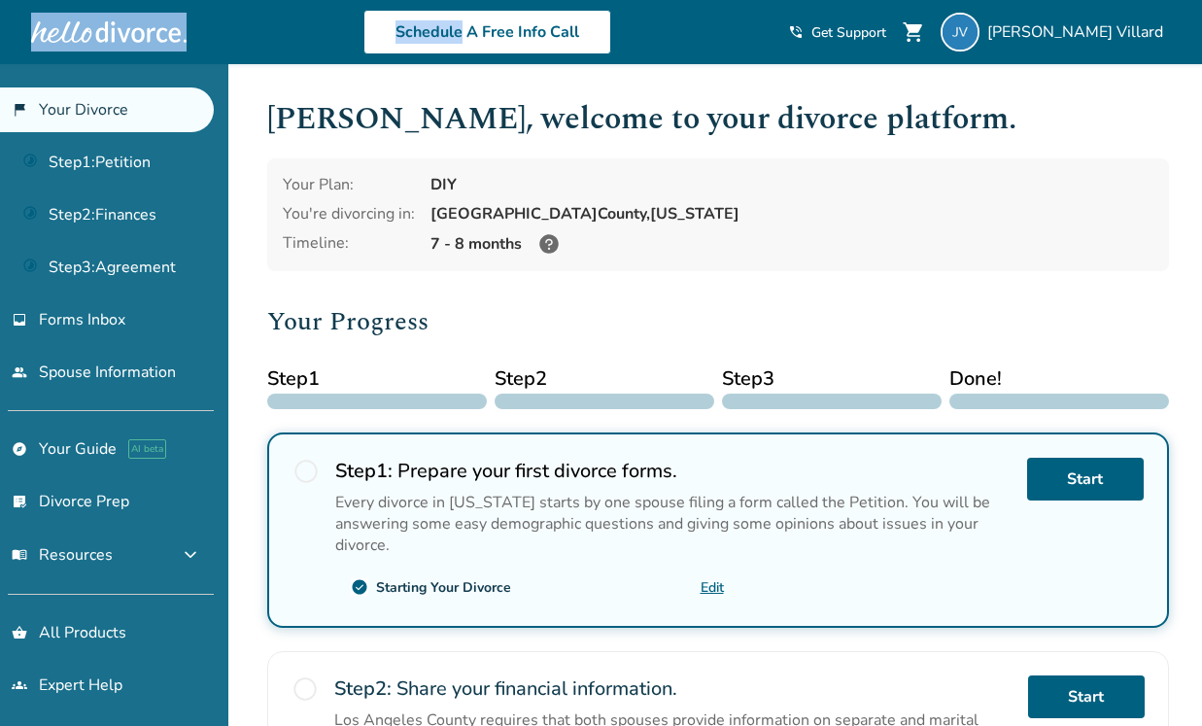
click at [115, 33] on div at bounding box center [108, 32] width 155 height 39
click at [132, 38] on div at bounding box center [108, 32] width 155 height 39
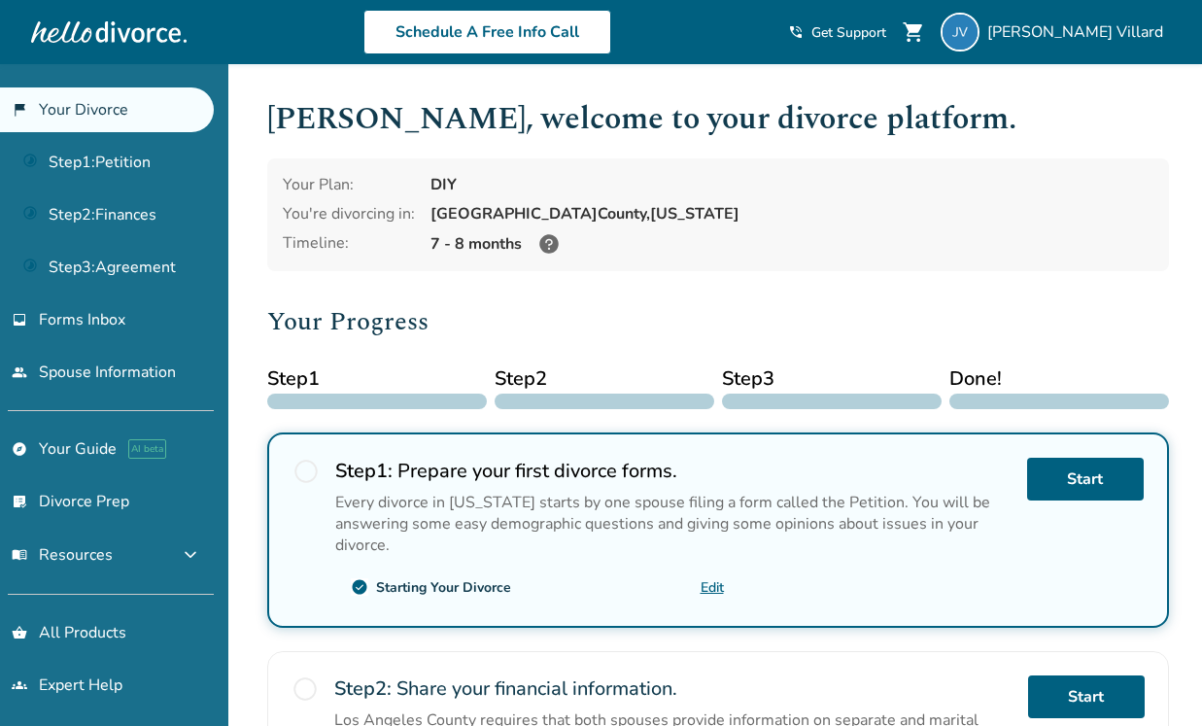
click at [128, 102] on link "flag_2 Your Divorce" at bounding box center [107, 109] width 214 height 45
click at [66, 106] on link "flag_2 Your Divorce" at bounding box center [107, 109] width 214 height 45
click at [91, 25] on div at bounding box center [108, 32] width 155 height 39
click at [129, 109] on link "flag_2 Your Divorce" at bounding box center [107, 109] width 214 height 45
click at [133, 160] on link "Step 1 : Petition" at bounding box center [107, 162] width 214 height 45
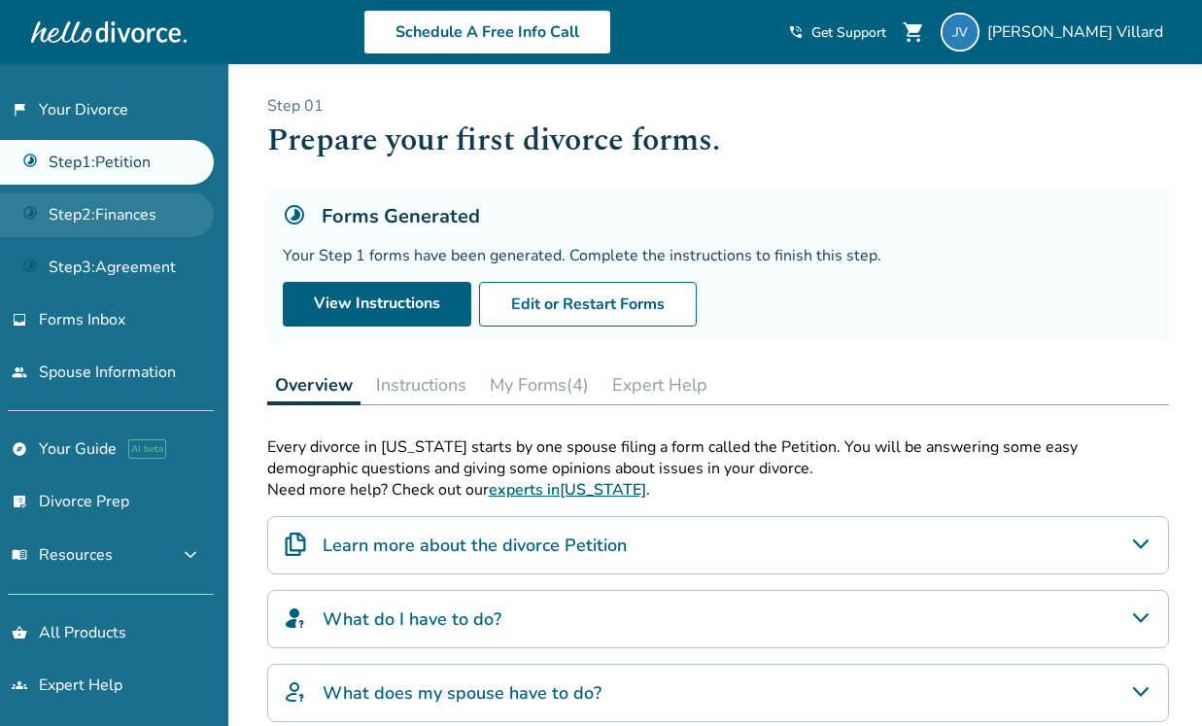
click at [129, 210] on link "Step 2 : Finances" at bounding box center [107, 214] width 214 height 45
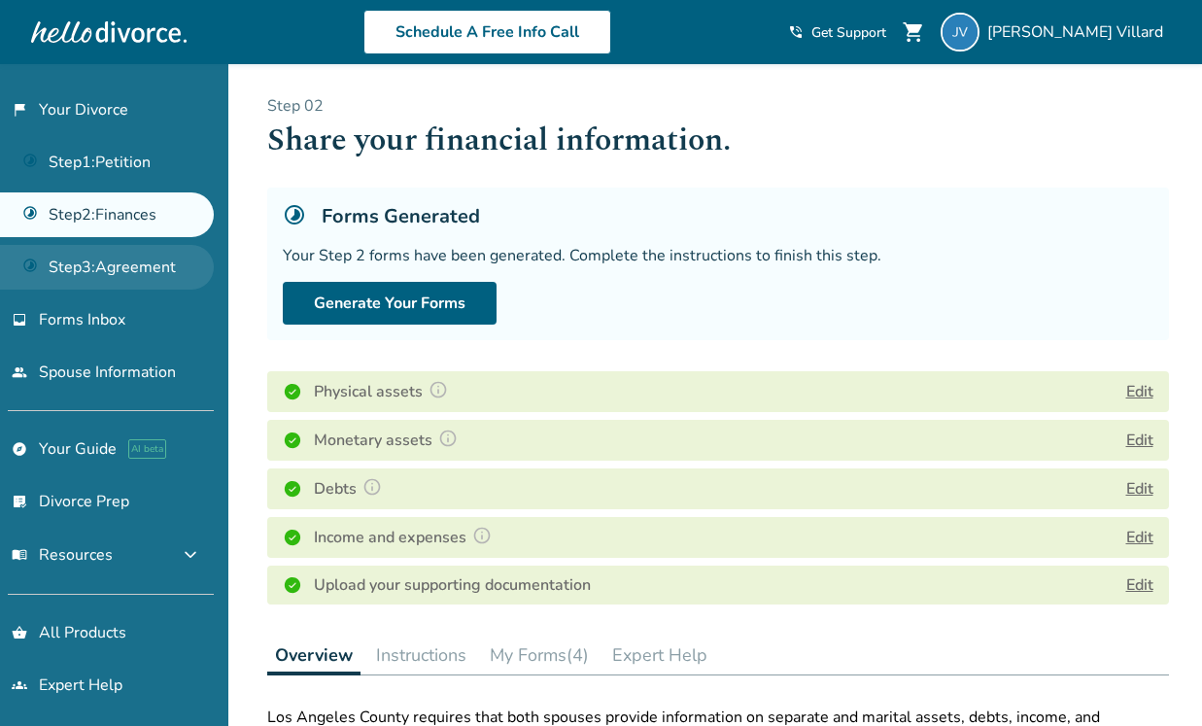
click at [136, 265] on link "Step 3 : Agreement" at bounding box center [107, 267] width 214 height 45
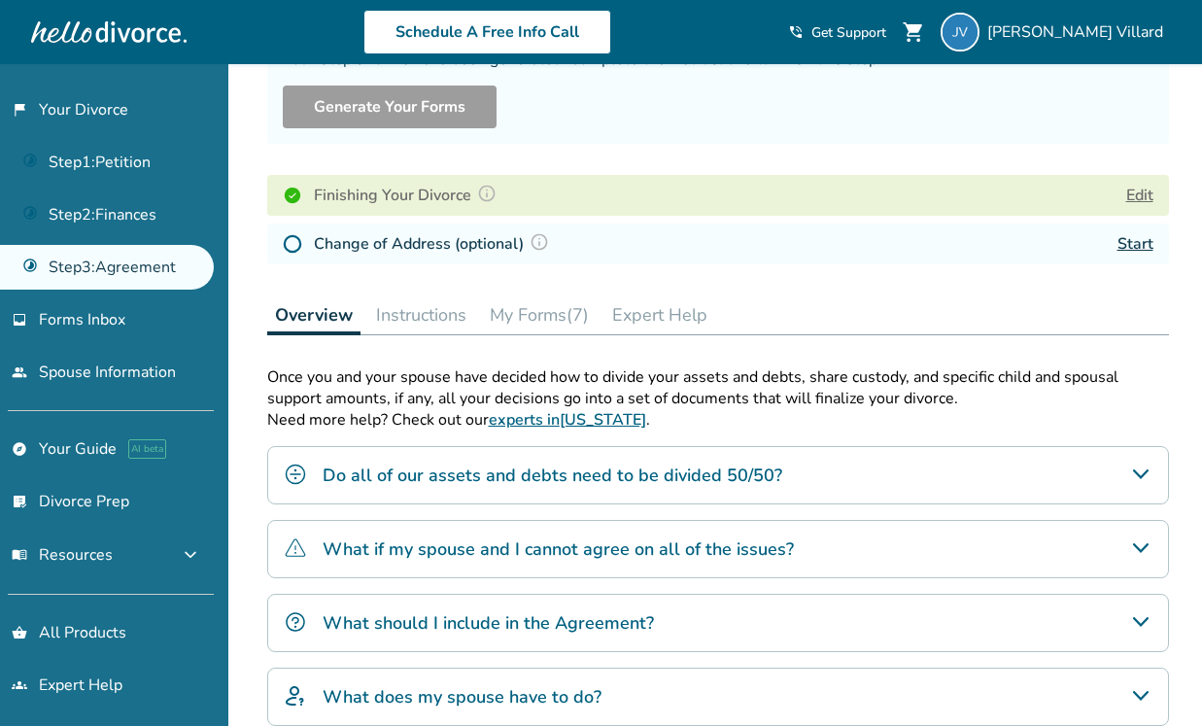
scroll to position [199, 0]
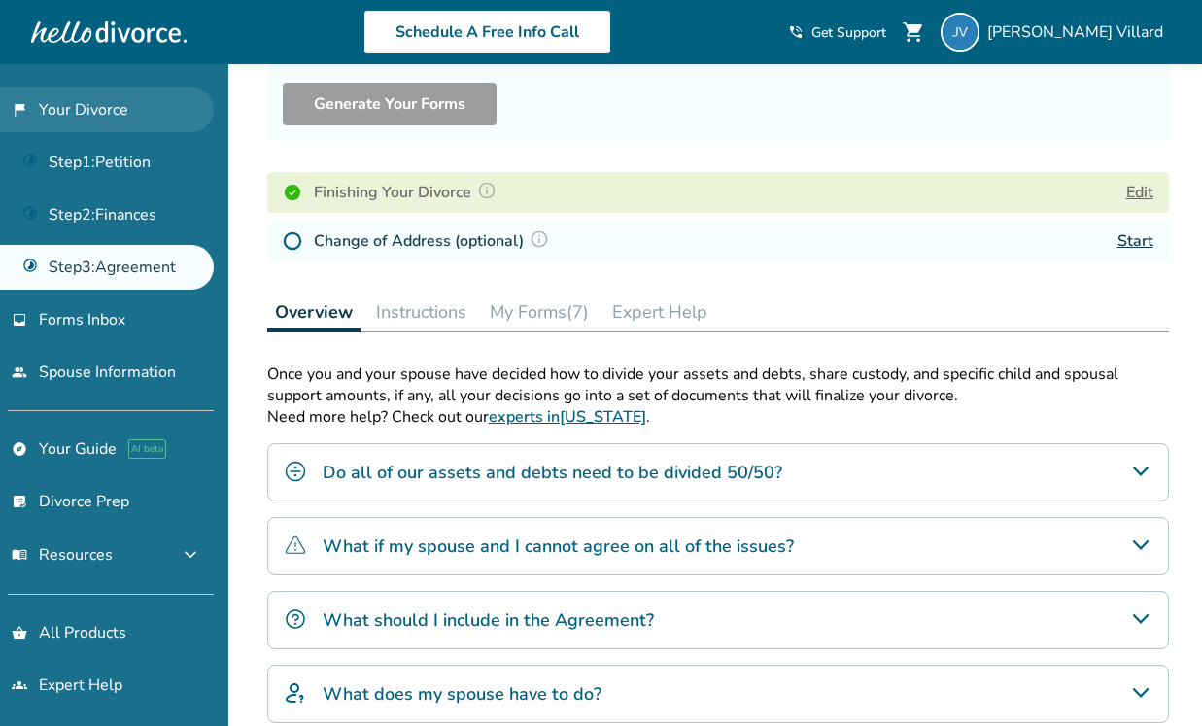
click at [83, 112] on link "flag_2 Your Divorce" at bounding box center [107, 109] width 214 height 45
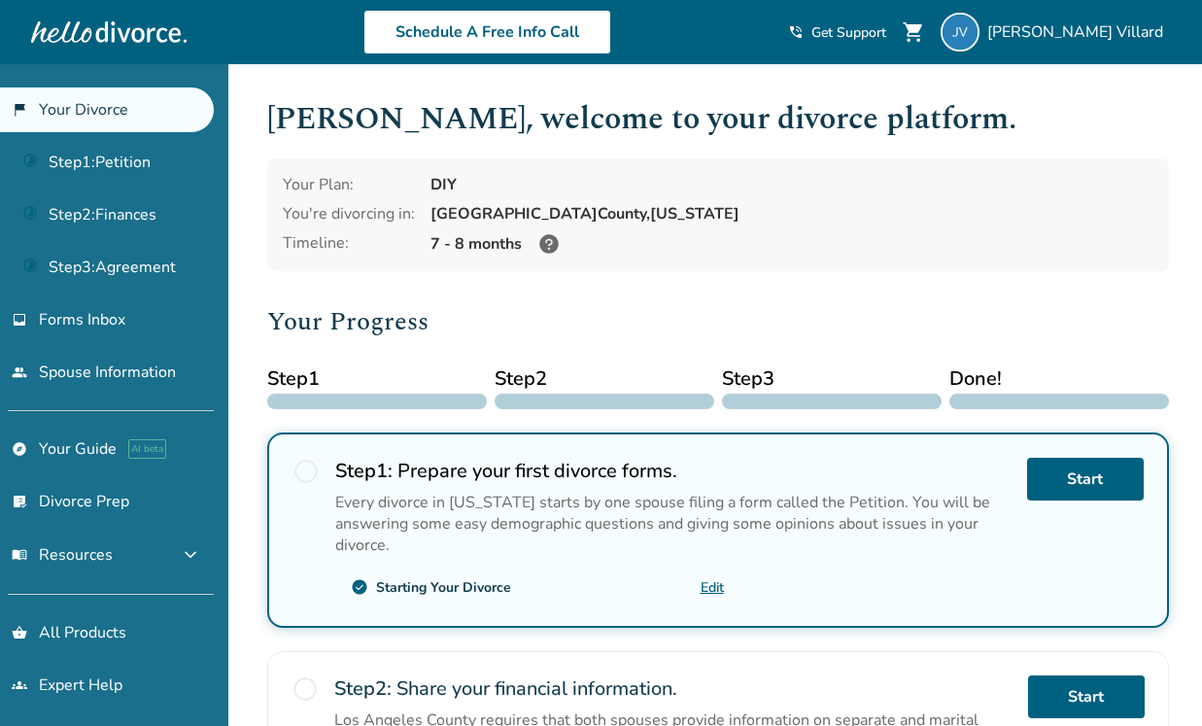
click at [162, 42] on div at bounding box center [108, 32] width 155 height 39
click at [168, 39] on div at bounding box center [108, 32] width 155 height 39
click at [477, 125] on h1 "[PERSON_NAME] , welcome to your divorce platform." at bounding box center [718, 119] width 902 height 48
click at [1083, 32] on span "[PERSON_NAME]" at bounding box center [1079, 31] width 184 height 21
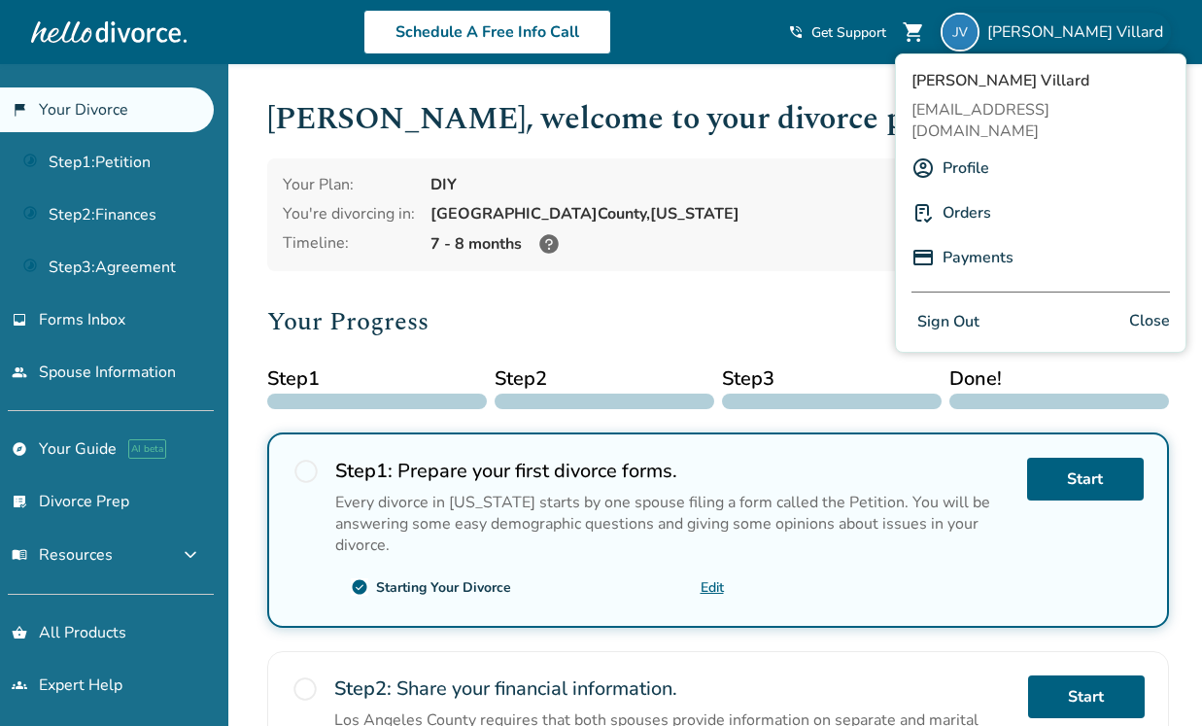
click at [961, 150] on link "Profile" at bounding box center [966, 168] width 47 height 37
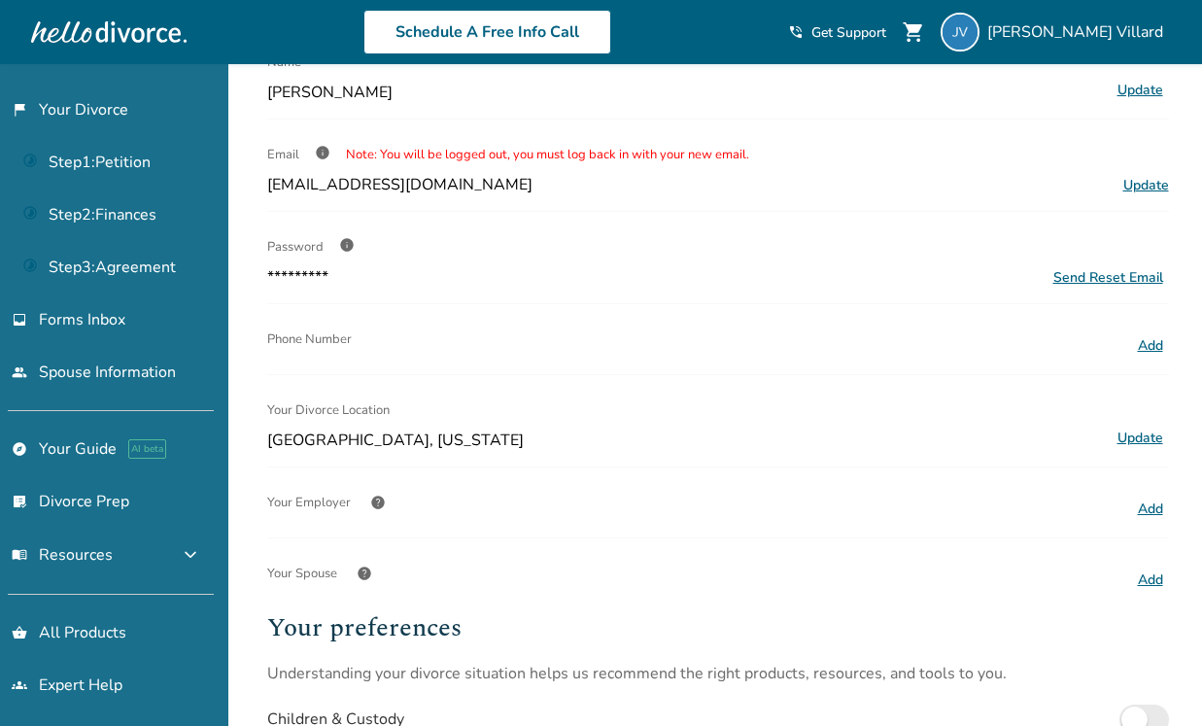
scroll to position [120, 0]
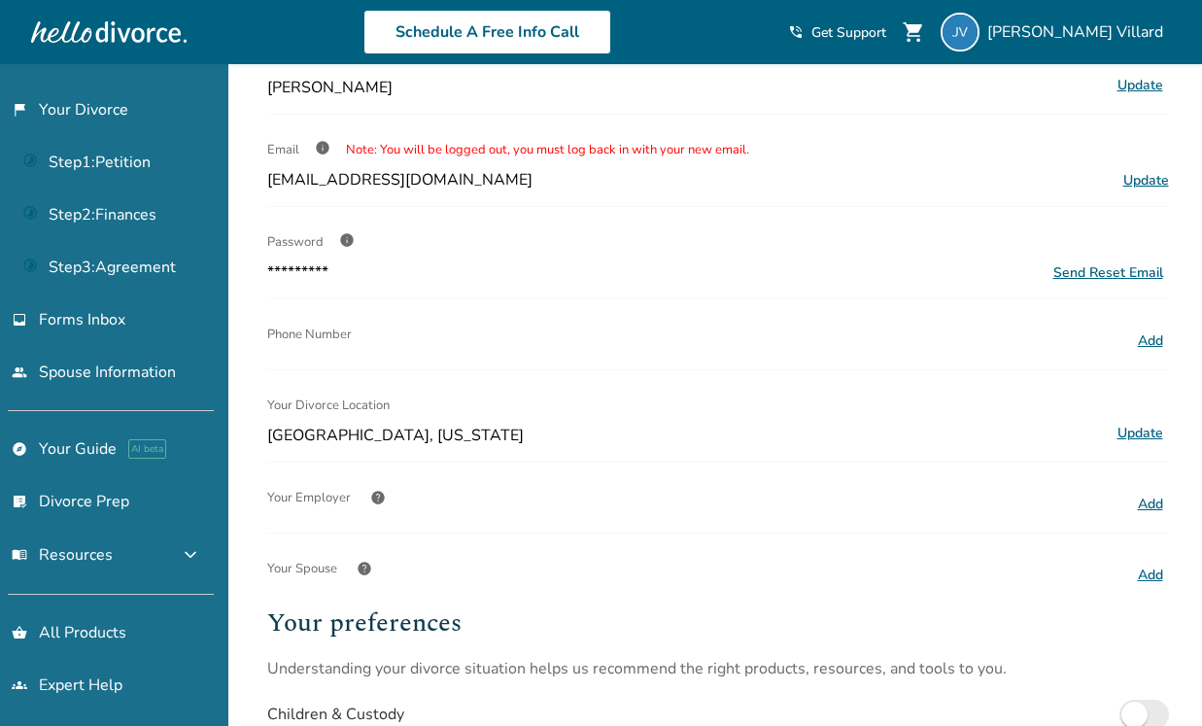
click at [1150, 428] on button "Update" at bounding box center [1140, 433] width 57 height 25
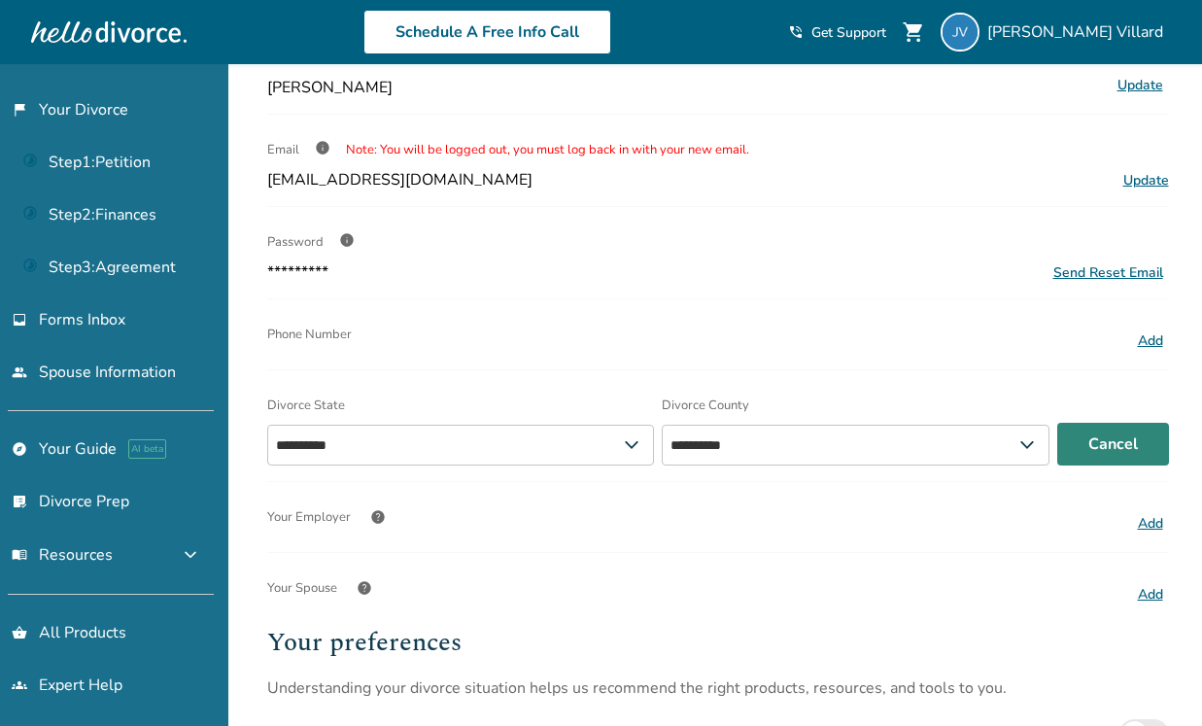
select select "**"
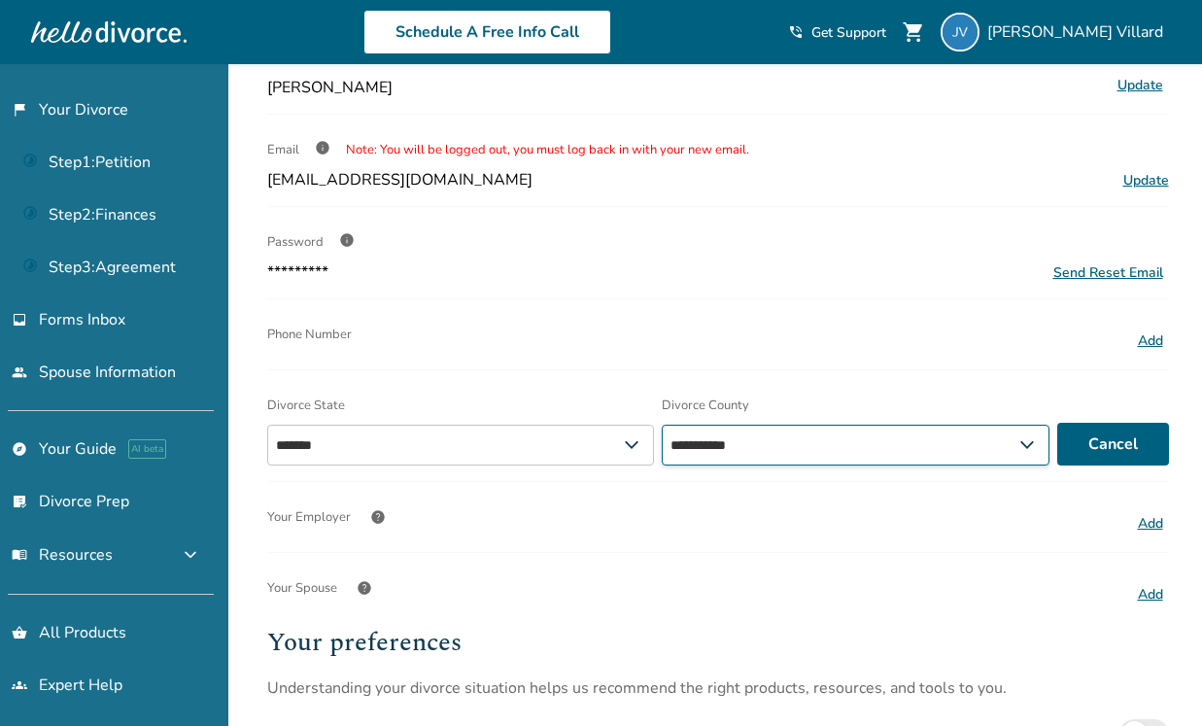
click at [1031, 445] on select "**********" at bounding box center [856, 445] width 388 height 41
select select "**********"
click at [669, 425] on select "**********" at bounding box center [856, 445] width 388 height 41
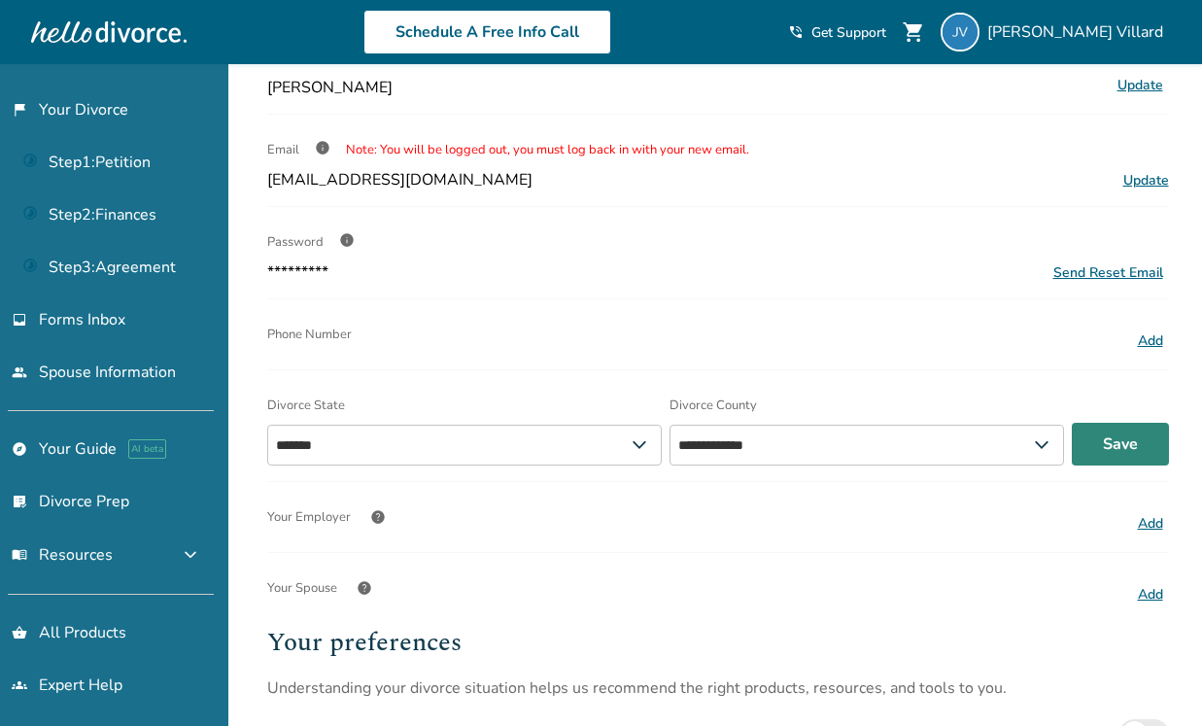
click at [1108, 447] on button "Save" at bounding box center [1120, 444] width 97 height 43
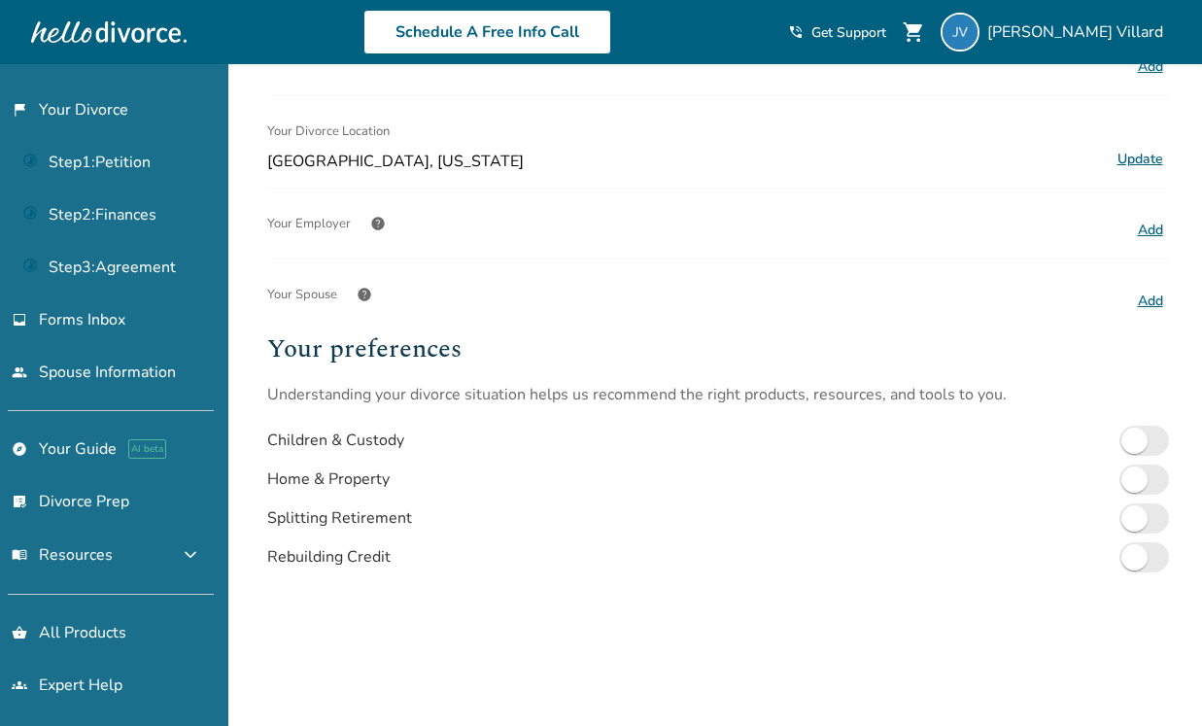
scroll to position [395, 0]
click at [99, 109] on link "flag_2 Your Divorce" at bounding box center [107, 109] width 214 height 45
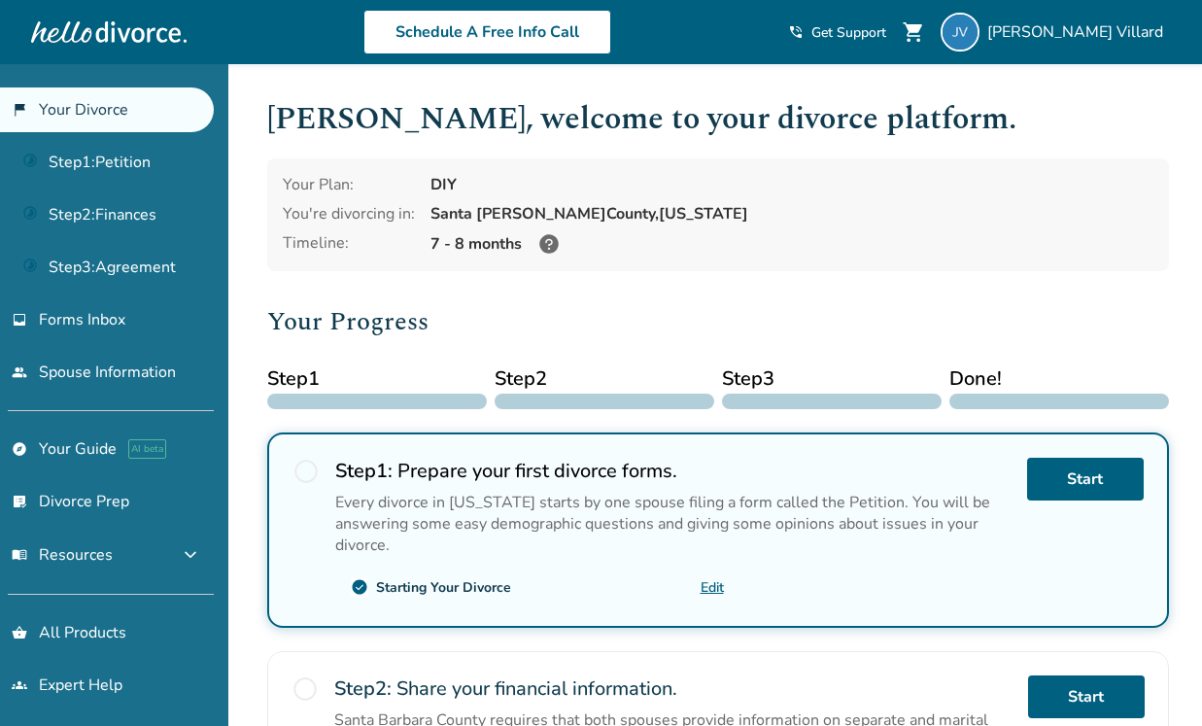
click at [548, 241] on icon at bounding box center [548, 243] width 19 height 19
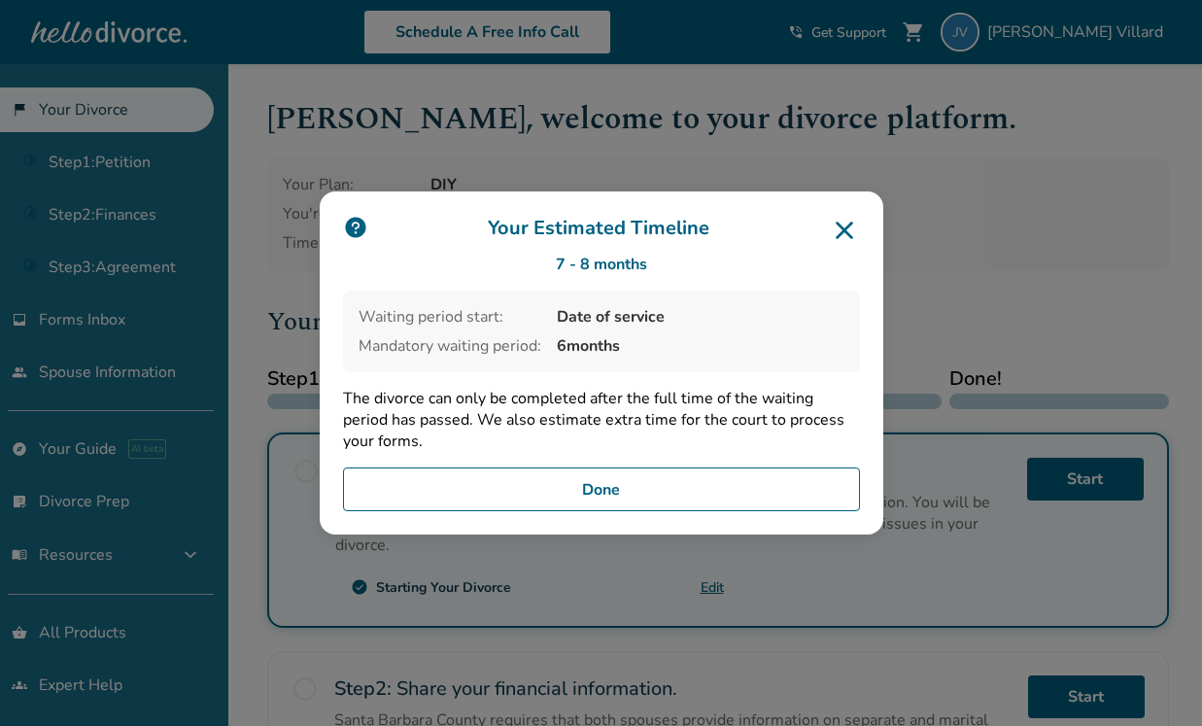
click at [841, 236] on icon at bounding box center [844, 230] width 31 height 31
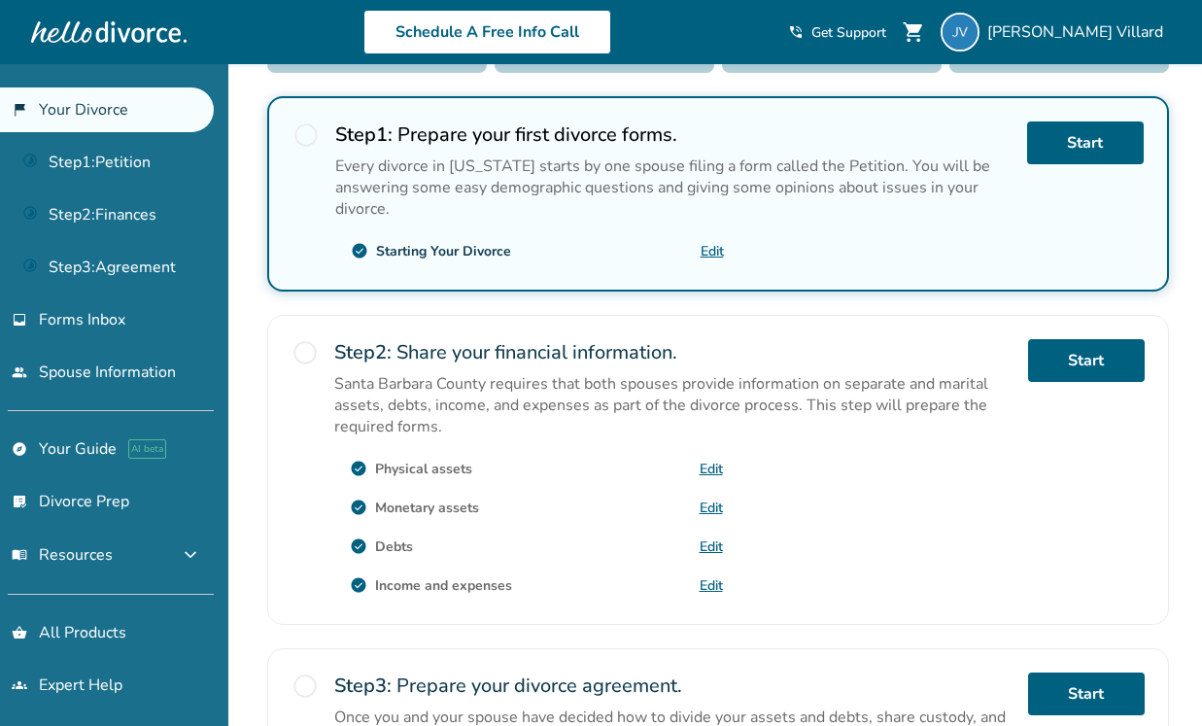
scroll to position [652, 0]
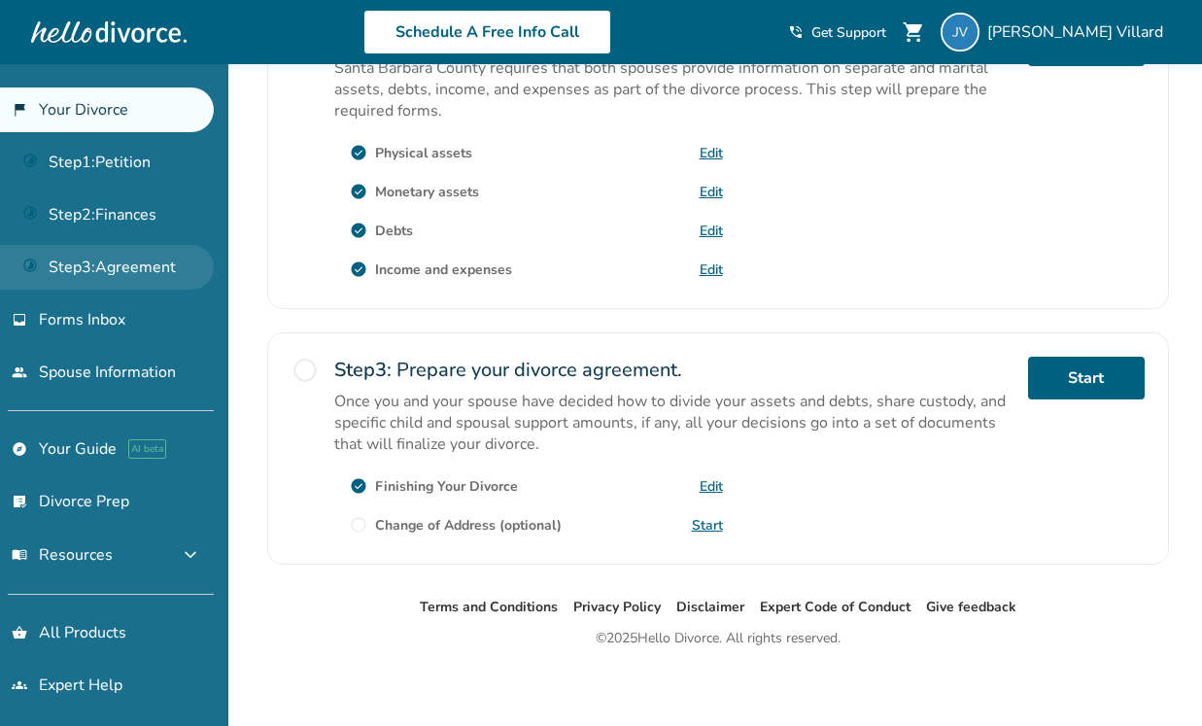
click at [135, 260] on link "Step 3 : Agreement" at bounding box center [107, 267] width 214 height 45
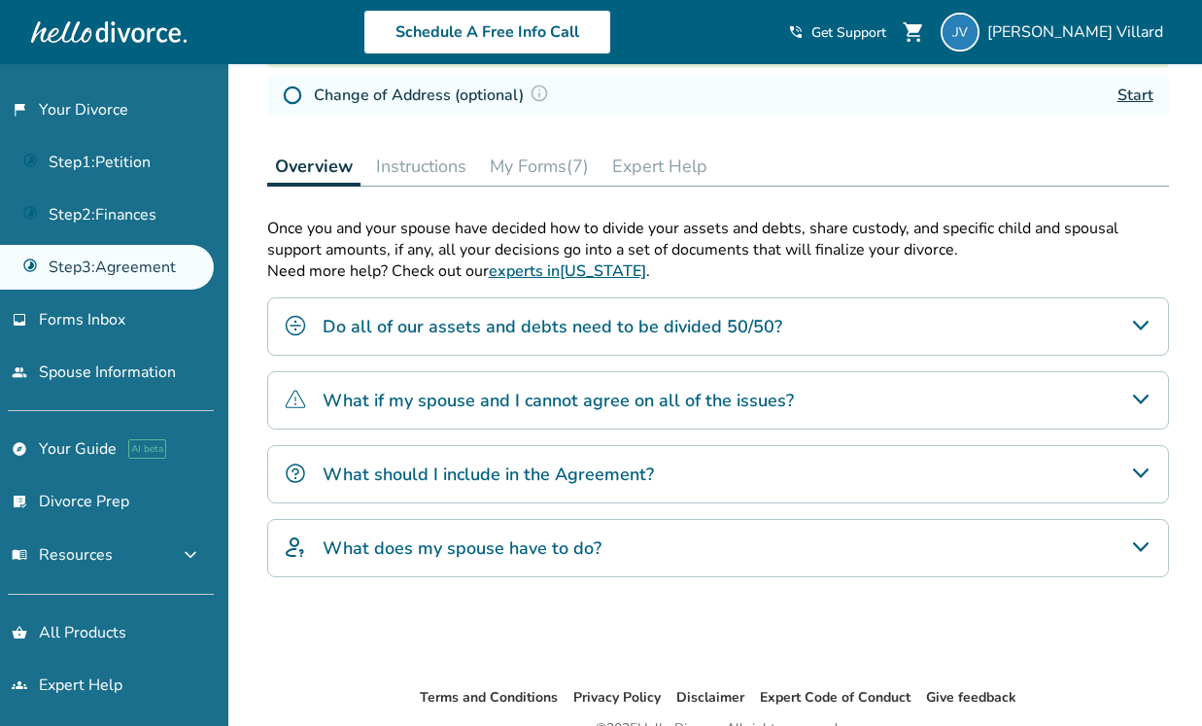
scroll to position [440, 0]
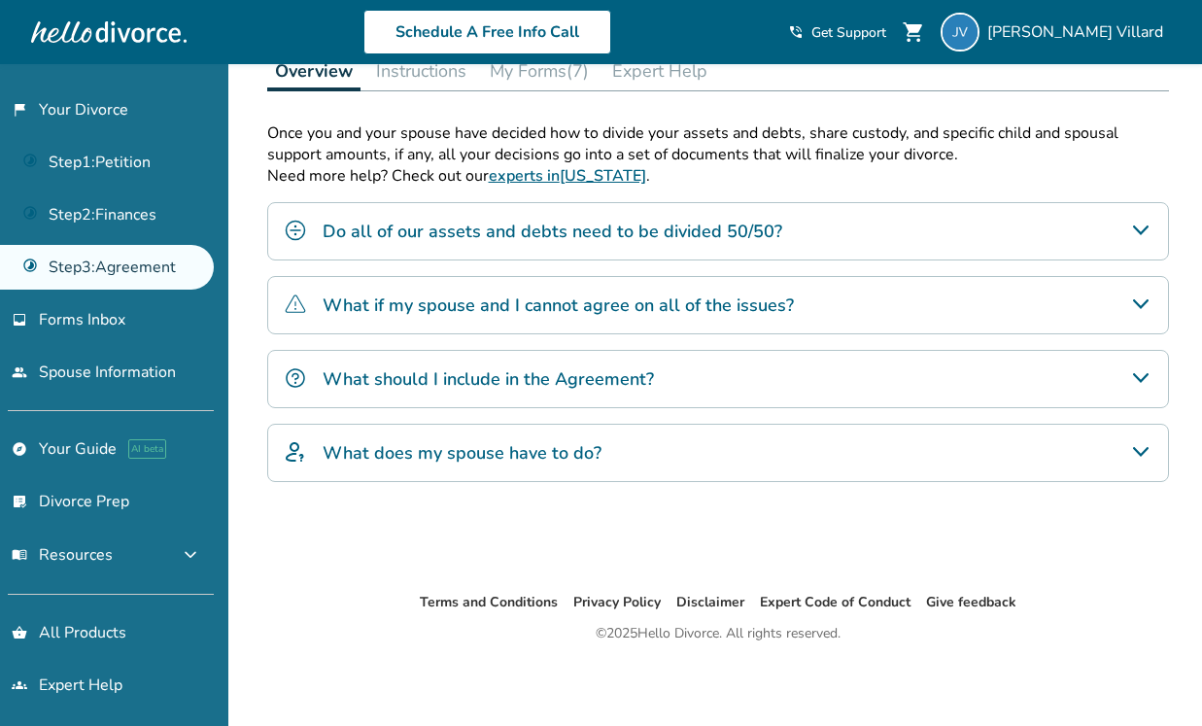
click at [618, 451] on div "What does my spouse have to do?" at bounding box center [718, 453] width 902 height 58
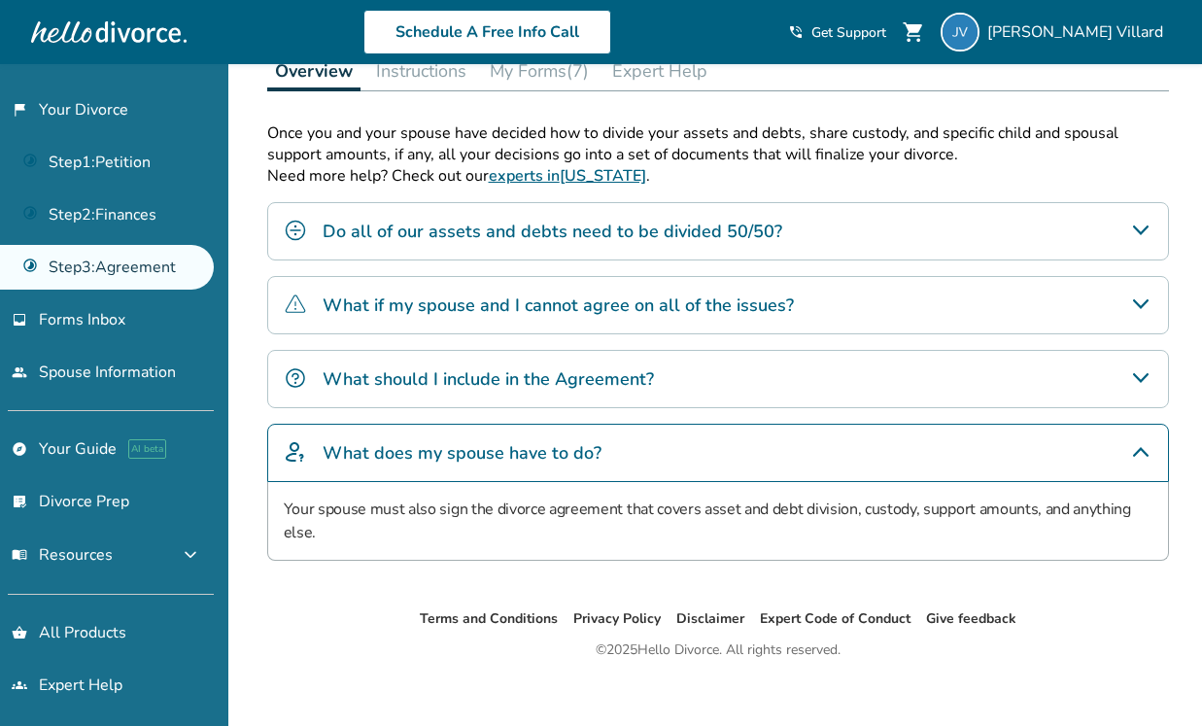
click at [583, 389] on h4 "What should I include in the Agreement?" at bounding box center [488, 378] width 331 height 25
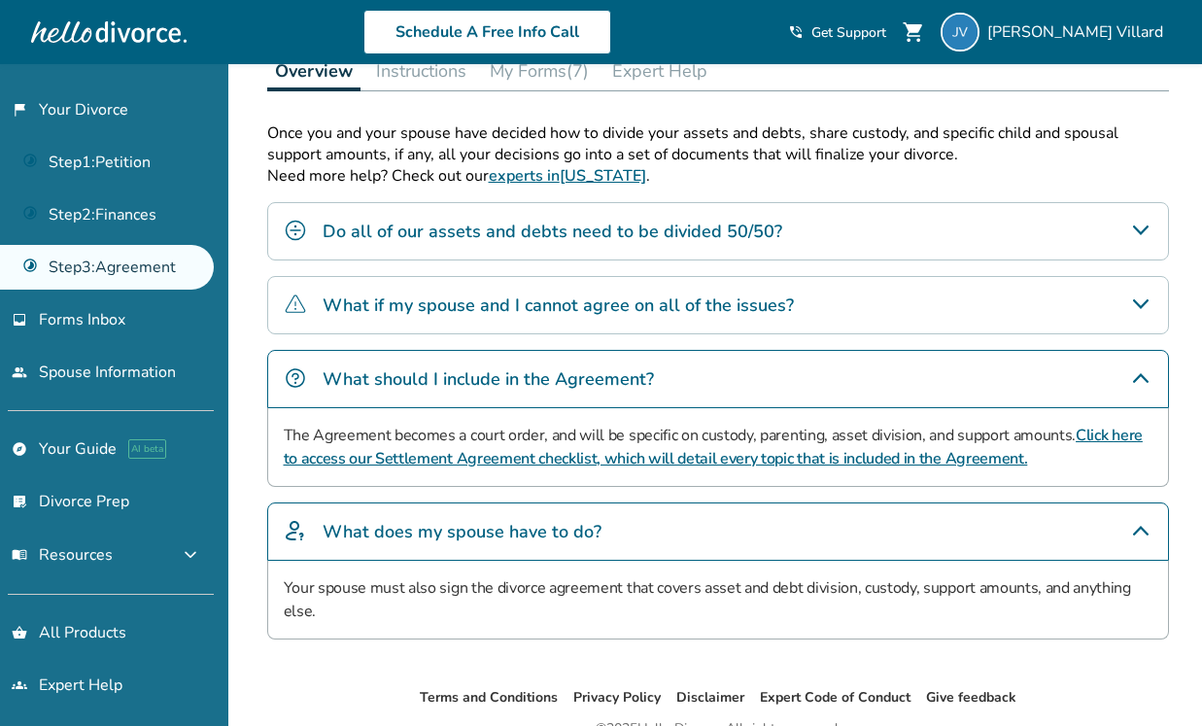
click at [461, 458] on link "Click here to access our Settlement Agreement checklist, which will detail ever…" at bounding box center [713, 447] width 859 height 45
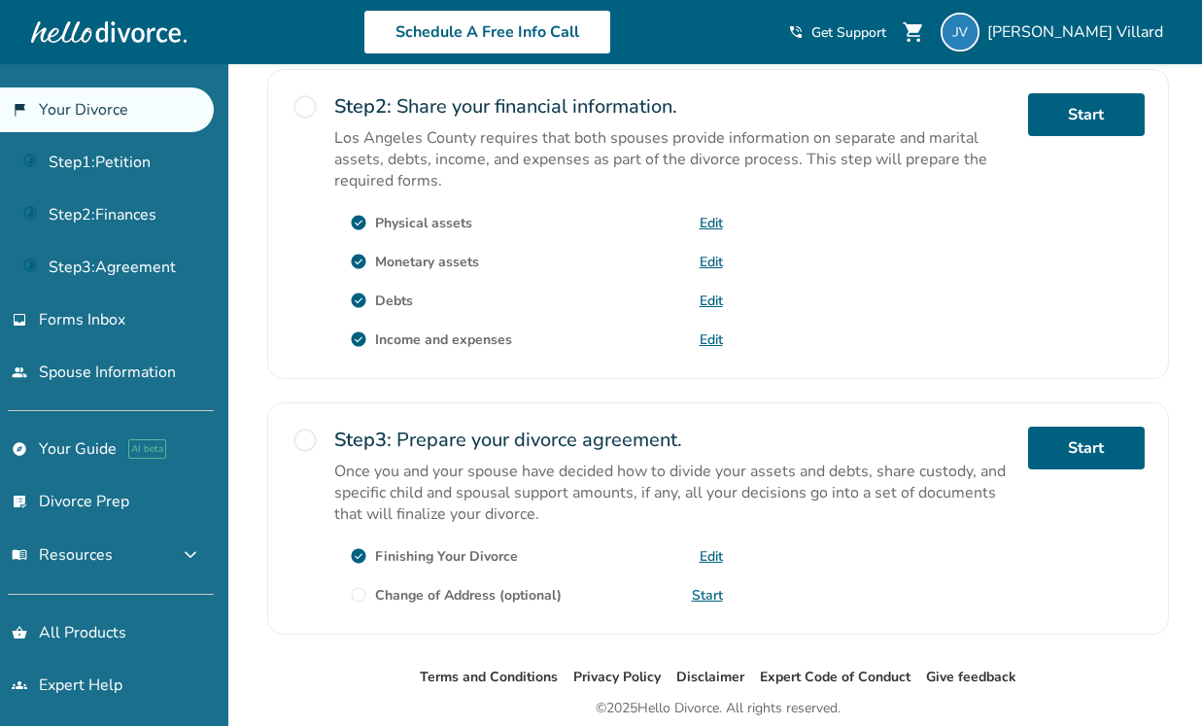
scroll to position [652, 0]
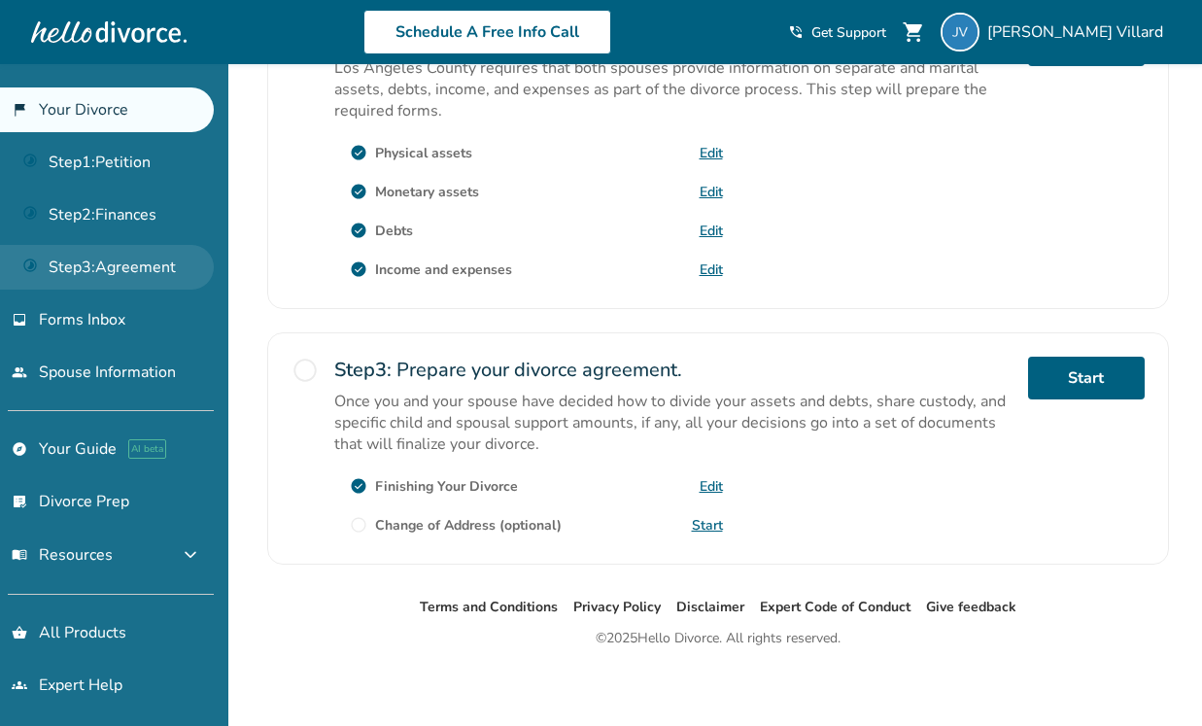
click at [120, 258] on link "Step 3 : Agreement" at bounding box center [107, 267] width 214 height 45
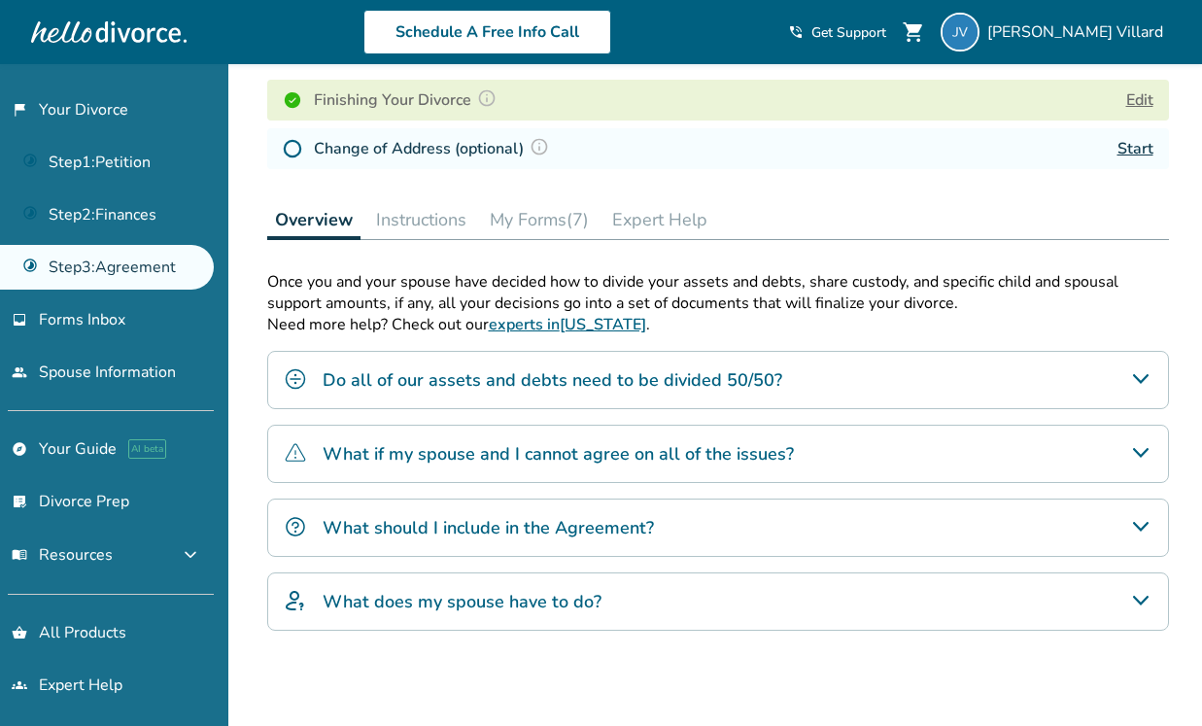
scroll to position [440, 0]
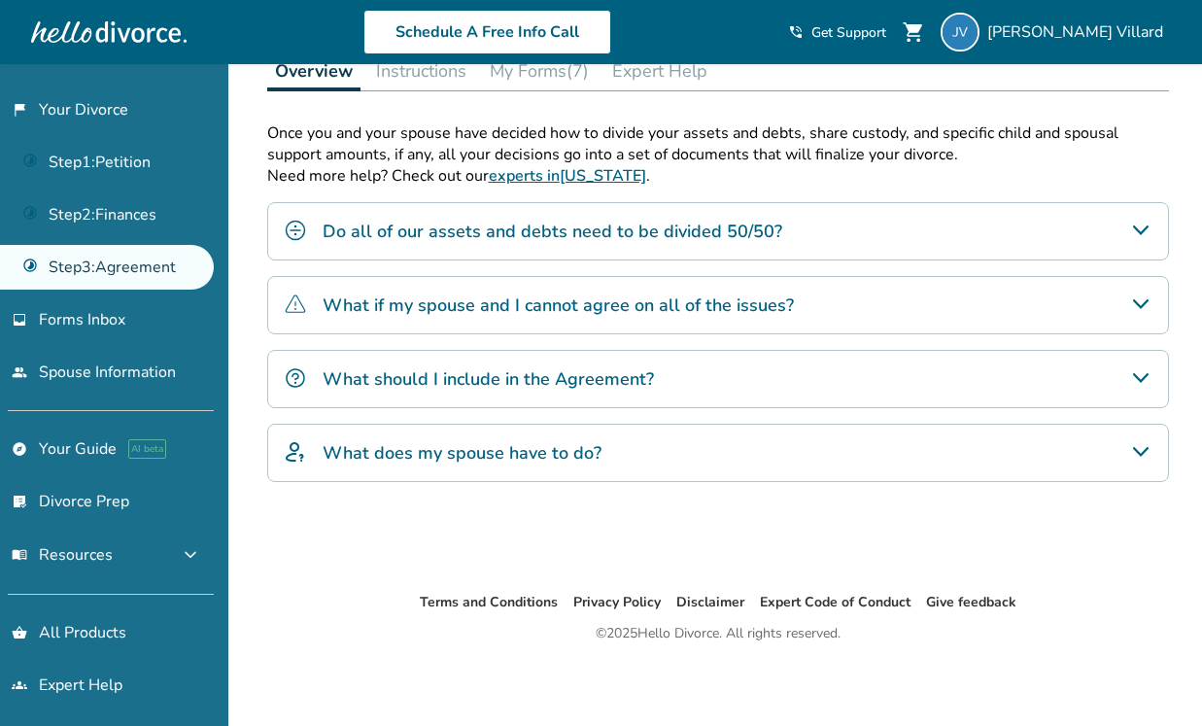
click at [470, 373] on h4 "What should I include in the Agreement?" at bounding box center [488, 378] width 331 height 25
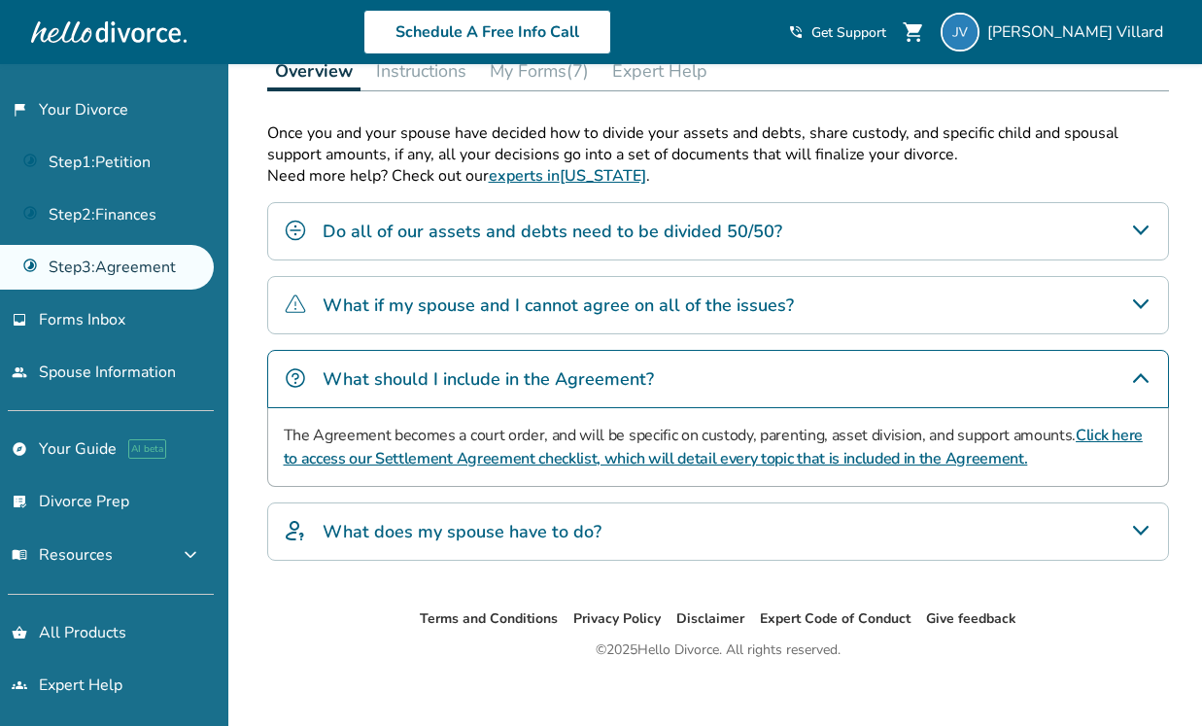
click at [687, 458] on link "Click here to access our Settlement Agreement checklist, which will detail ever…" at bounding box center [713, 447] width 859 height 45
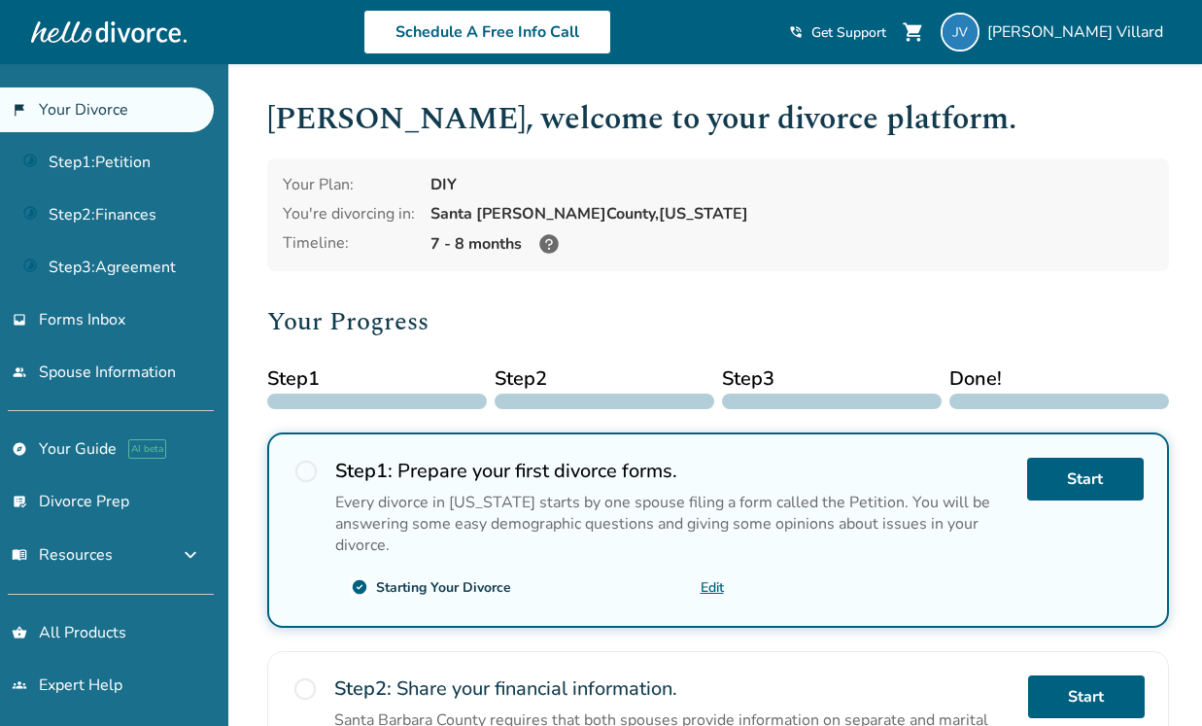
scroll to position [652, 0]
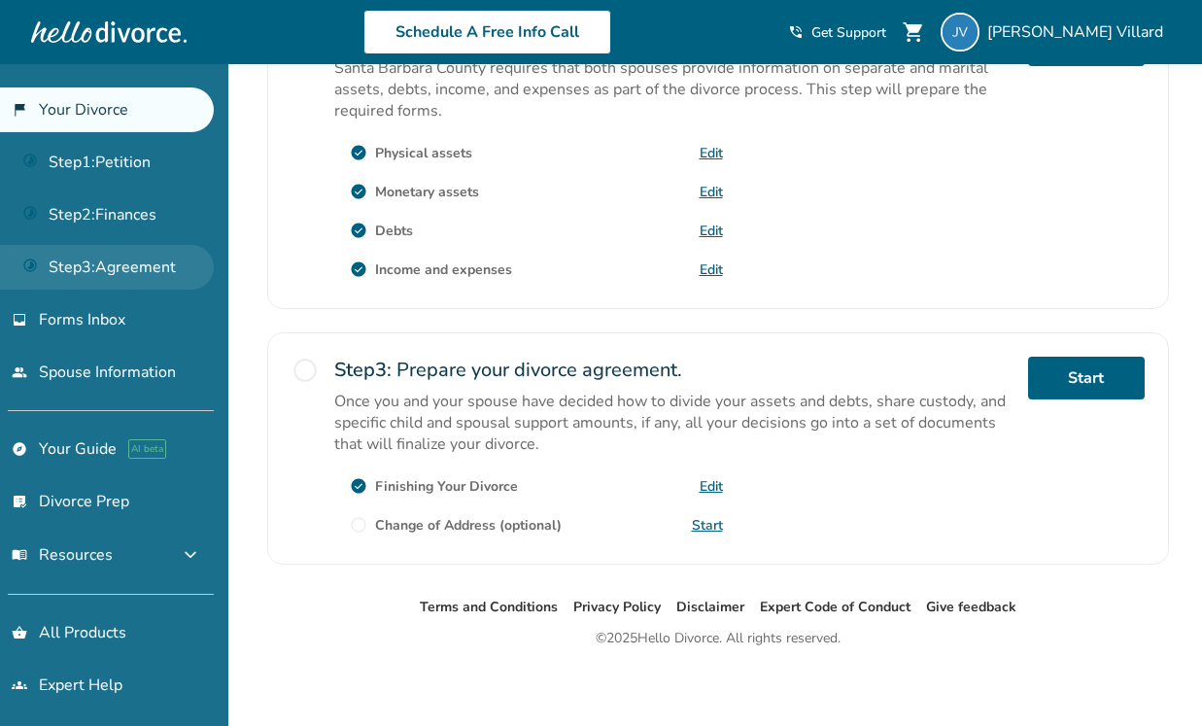
click at [102, 258] on link "Step 3 : Agreement" at bounding box center [107, 267] width 214 height 45
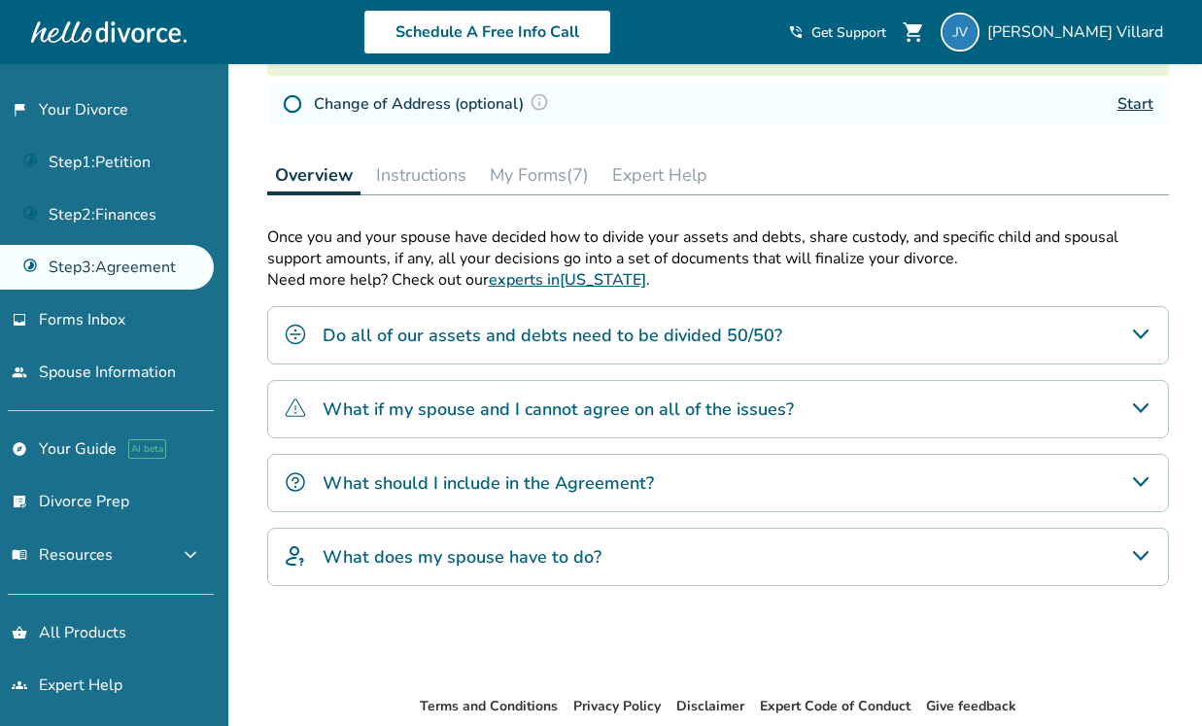
scroll to position [440, 0]
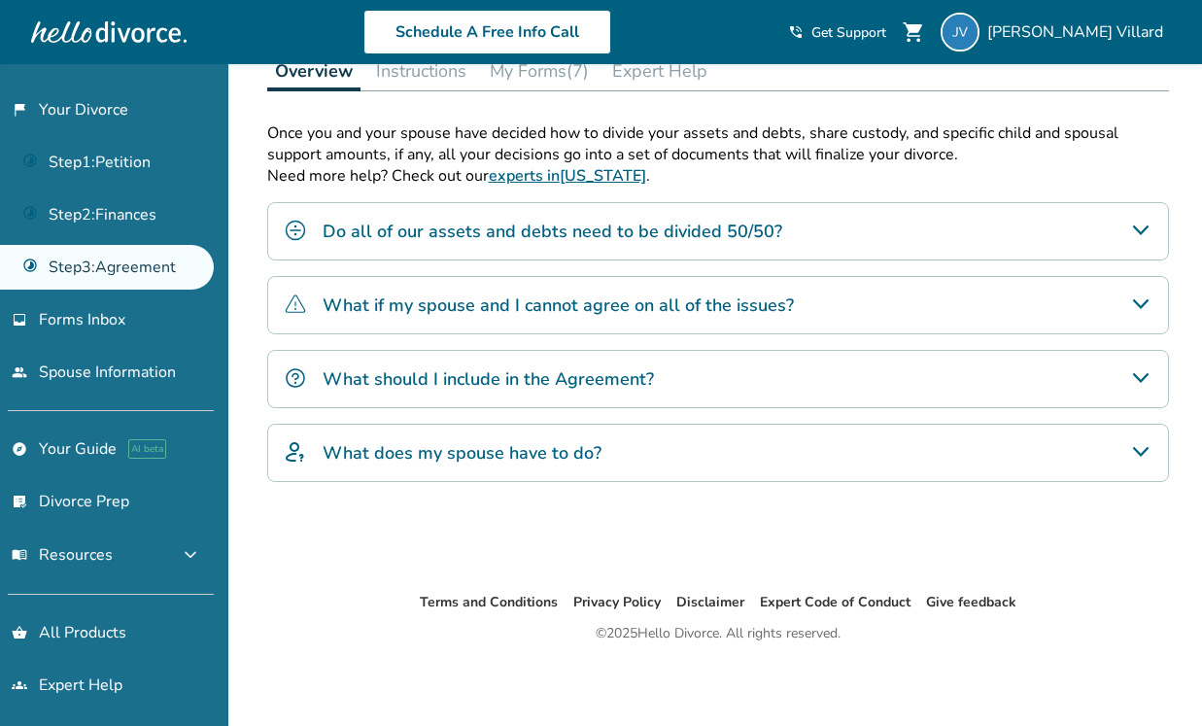
click at [535, 458] on h4 "What does my spouse have to do?" at bounding box center [462, 452] width 279 height 25
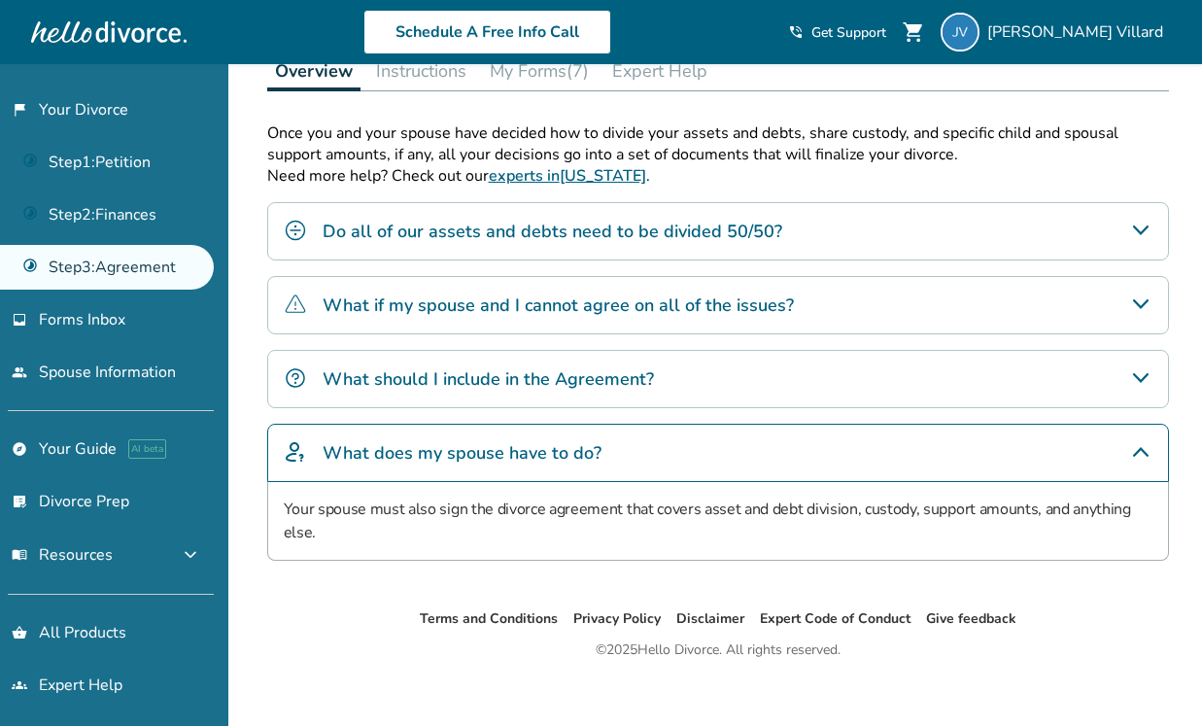
click at [535, 458] on h4 "What does my spouse have to do?" at bounding box center [462, 452] width 279 height 25
